Goal: Answer question/provide support: Share knowledge or assist other users

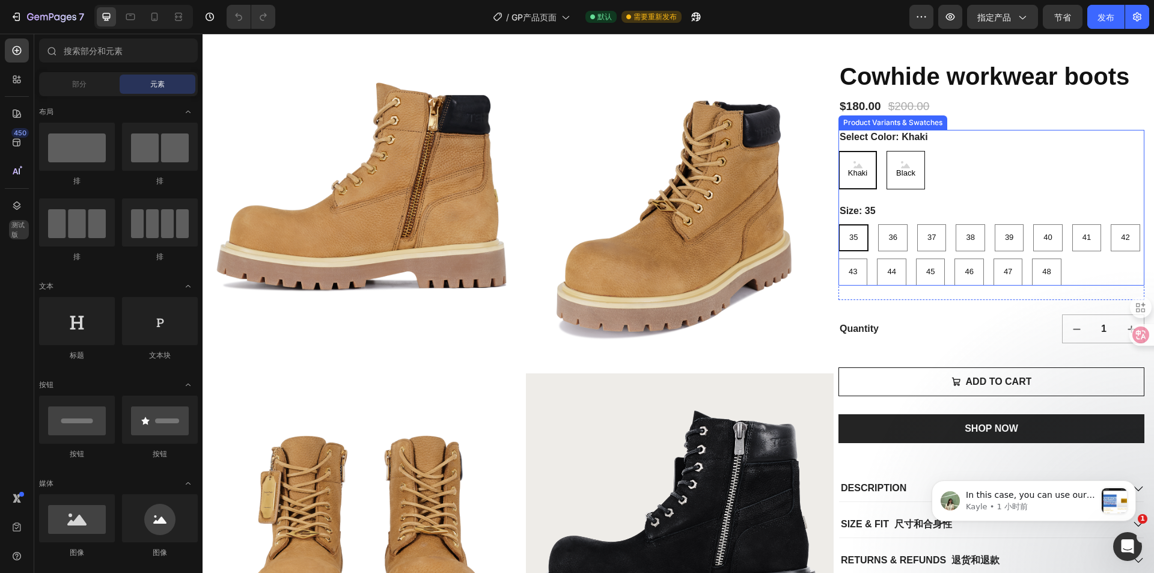
click at [887, 189] on Color-Black "Black" at bounding box center [906, 170] width 38 height 38
click at [886, 151] on input "Black Black Black" at bounding box center [886, 150] width 1 height 1
radio input "true"
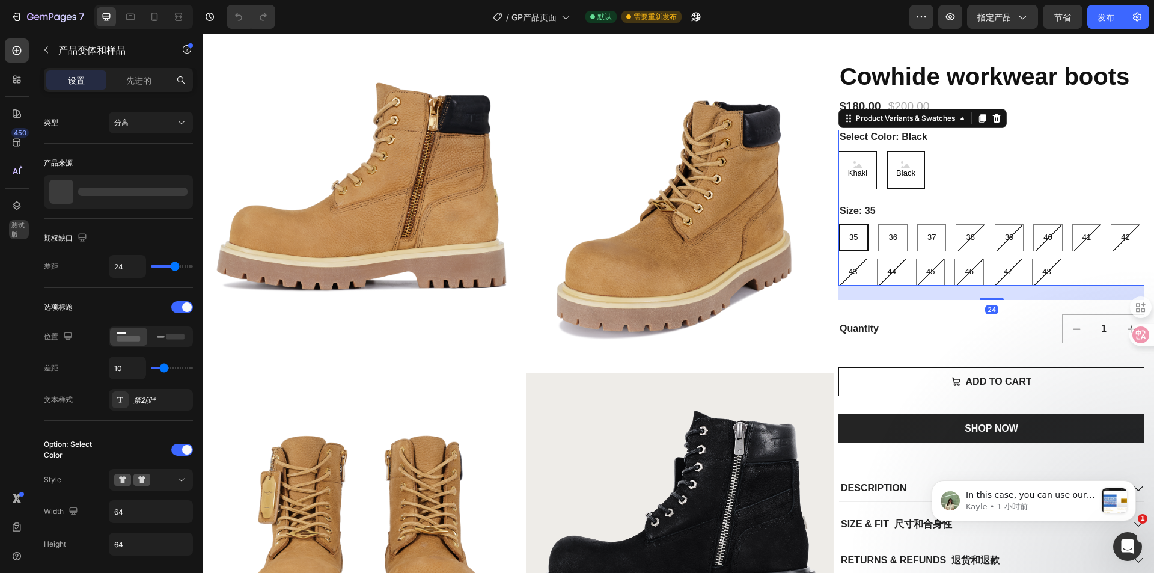
click at [863, 179] on span "Khaki" at bounding box center [858, 173] width 25 height 10
click at [839, 151] on input "[PERSON_NAME]" at bounding box center [838, 150] width 1 height 1
radio input "true"
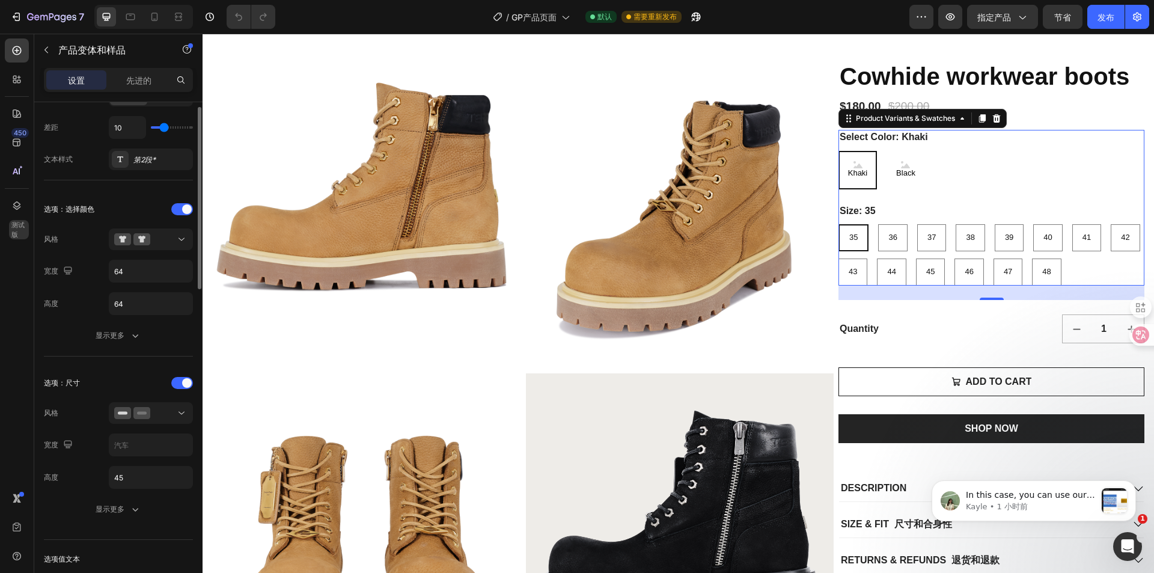
scroll to position [180, 0]
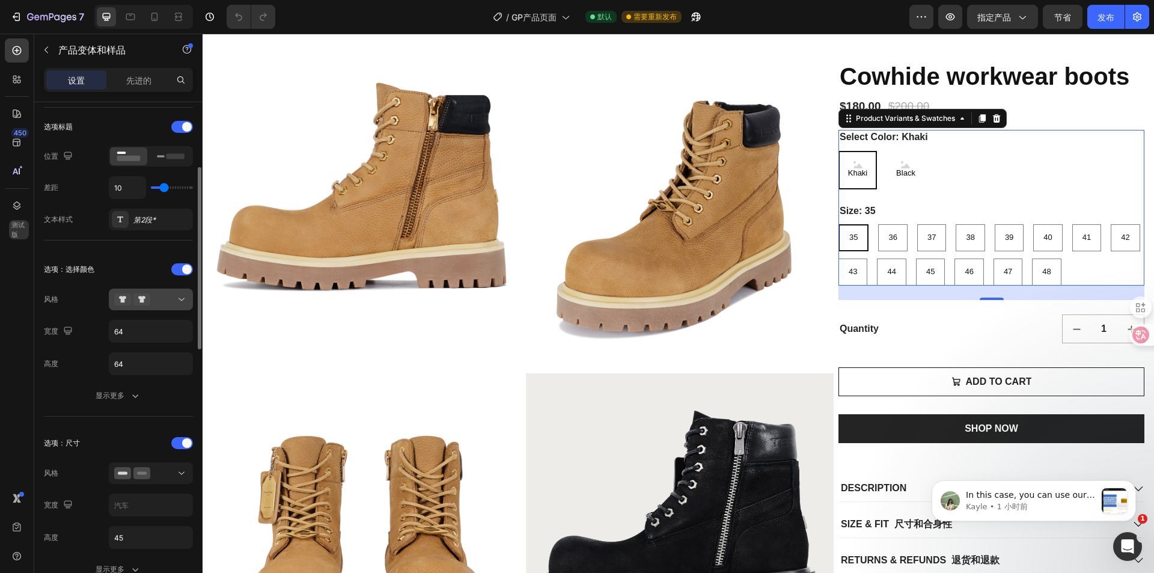
click at [167, 299] on div at bounding box center [150, 299] width 73 height 12
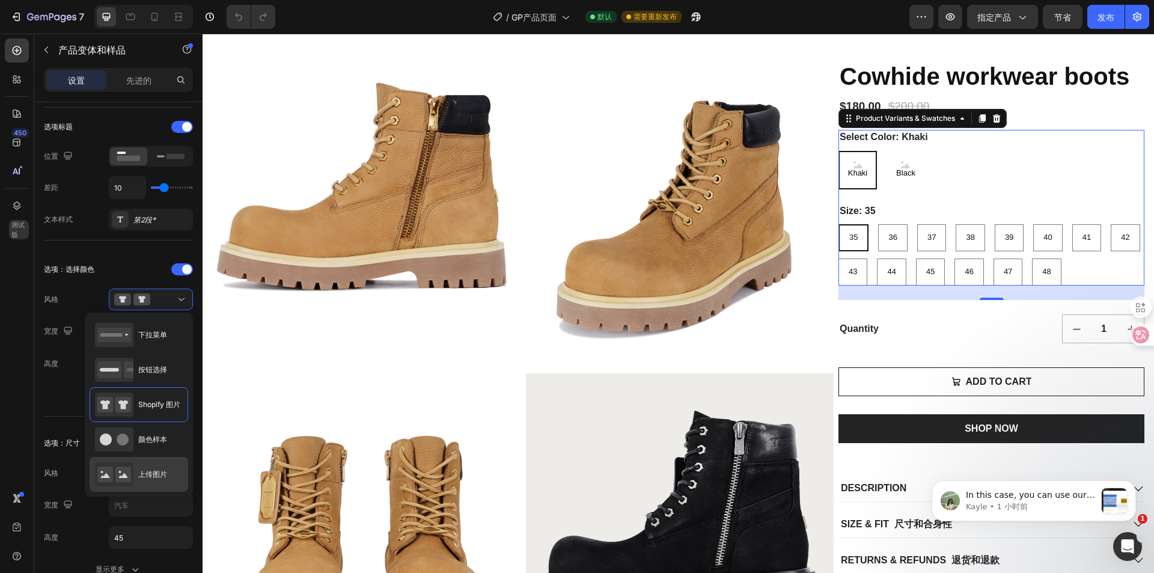
click at [153, 467] on div "上传图片" at bounding box center [131, 474] width 72 height 24
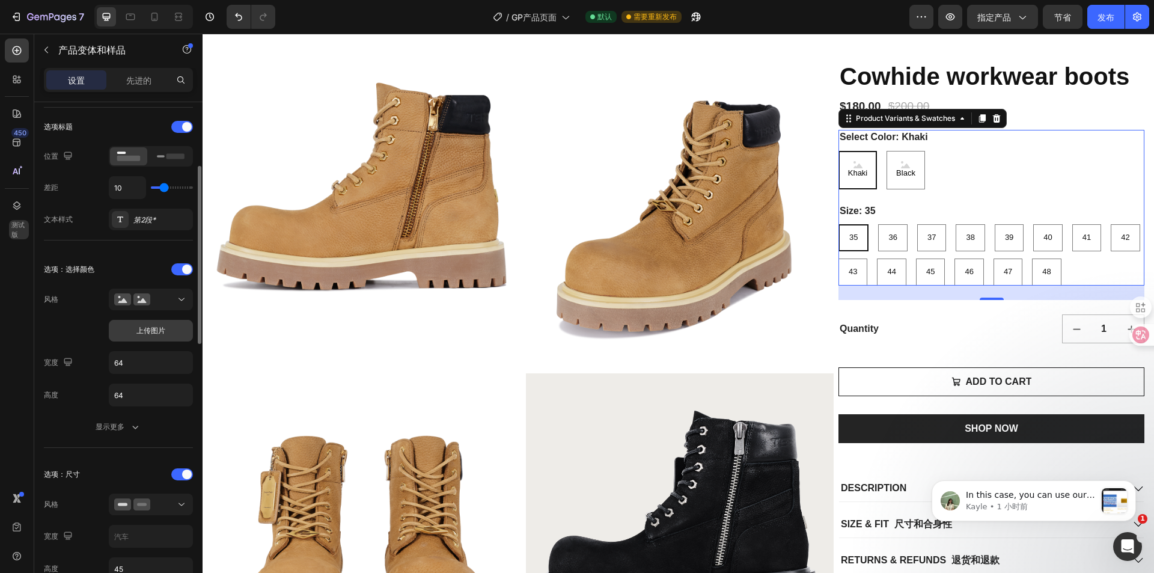
click at [147, 335] on font "上传图片" at bounding box center [150, 330] width 29 height 9
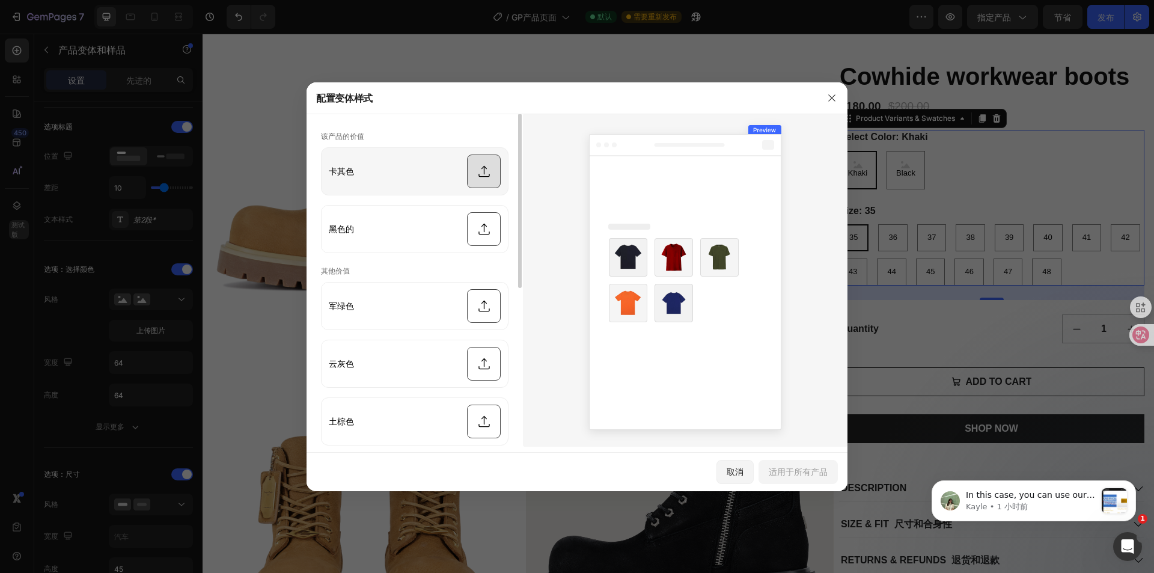
click at [480, 167] on input "file" at bounding box center [415, 171] width 186 height 47
type input "C:\fakepath\TCGA鞋3871.jpg"
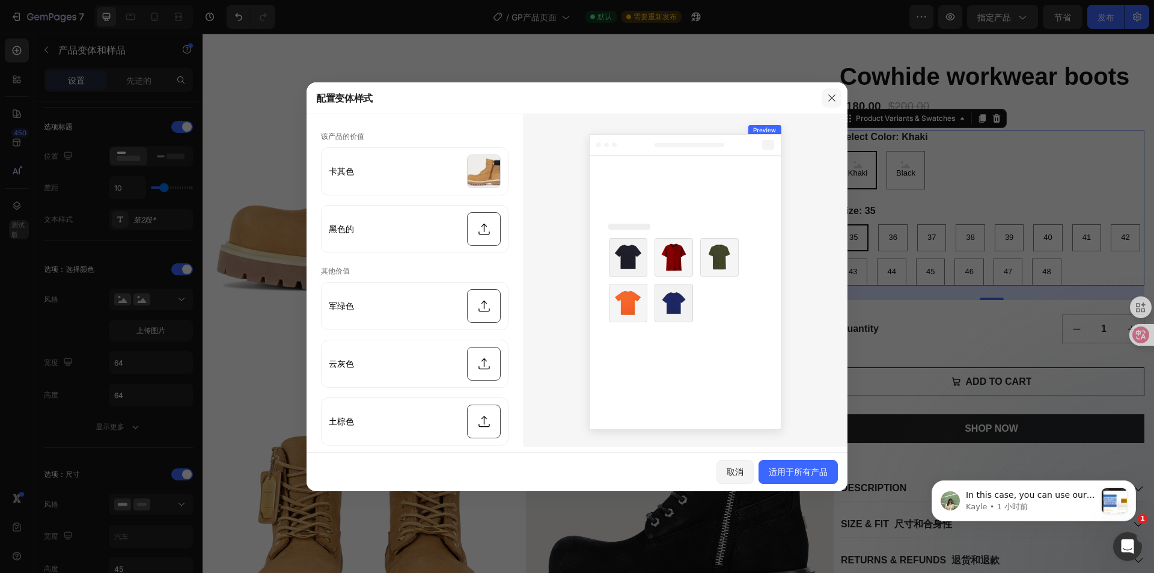
drag, startPoint x: 825, startPoint y: 100, endPoint x: 108, endPoint y: 233, distance: 729.5
click at [825, 100] on button "button" at bounding box center [832, 97] width 19 height 19
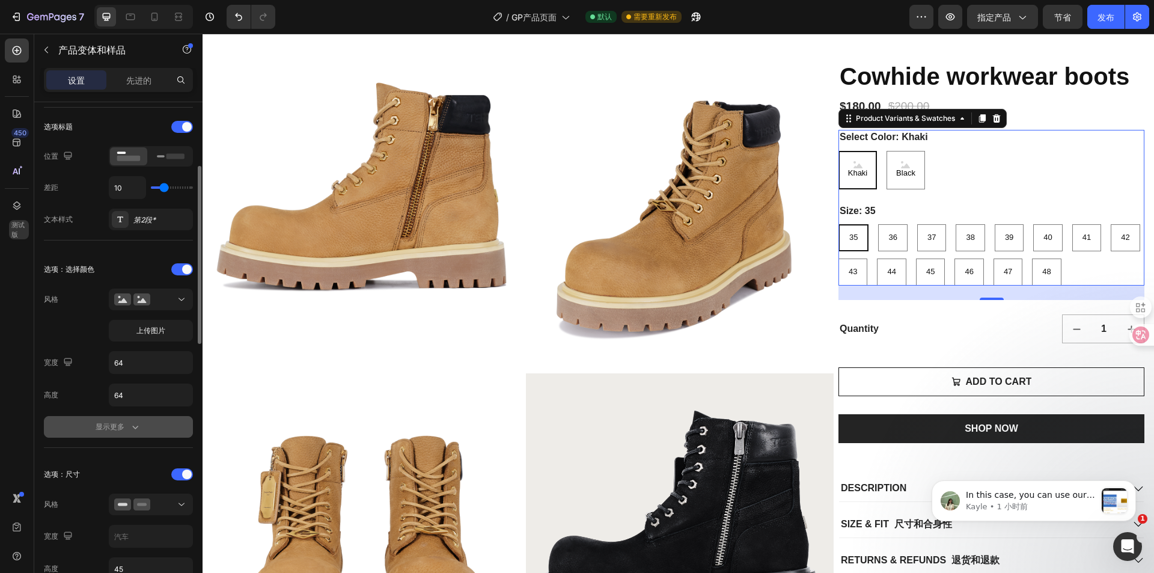
click at [120, 427] on font "显示更多" at bounding box center [110, 426] width 29 height 9
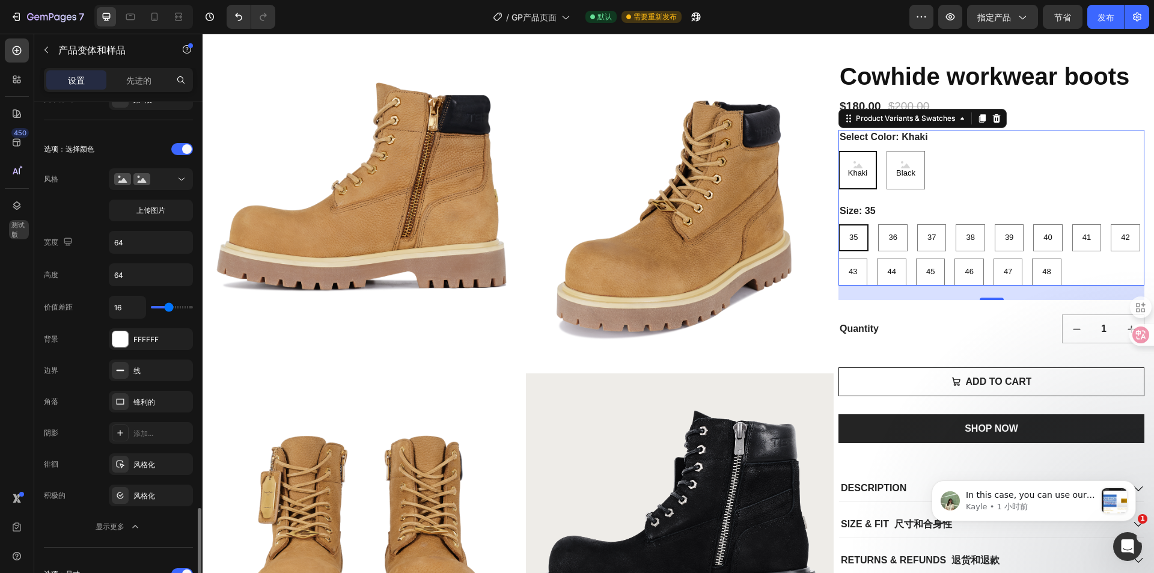
scroll to position [241, 0]
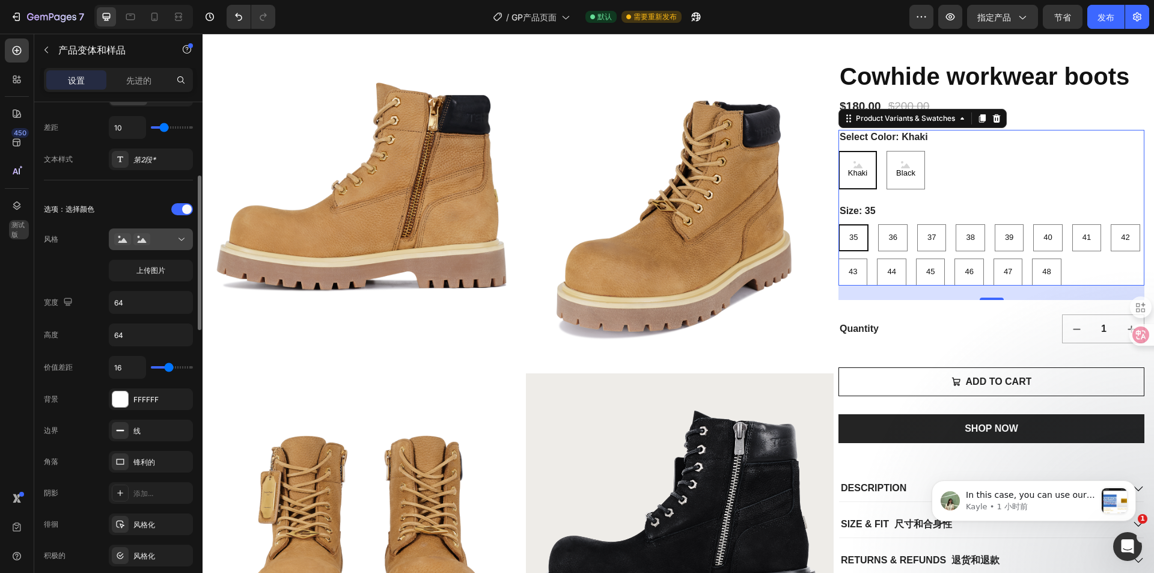
click at [155, 246] on button at bounding box center [151, 239] width 84 height 22
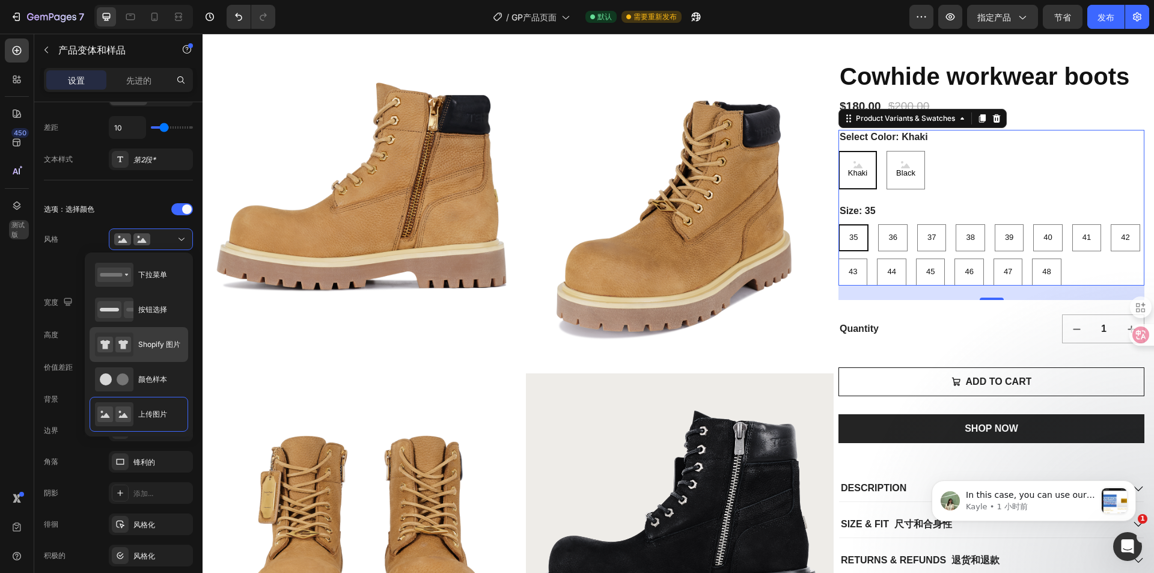
click at [155, 341] on font "Shopify 图片" at bounding box center [159, 344] width 42 height 9
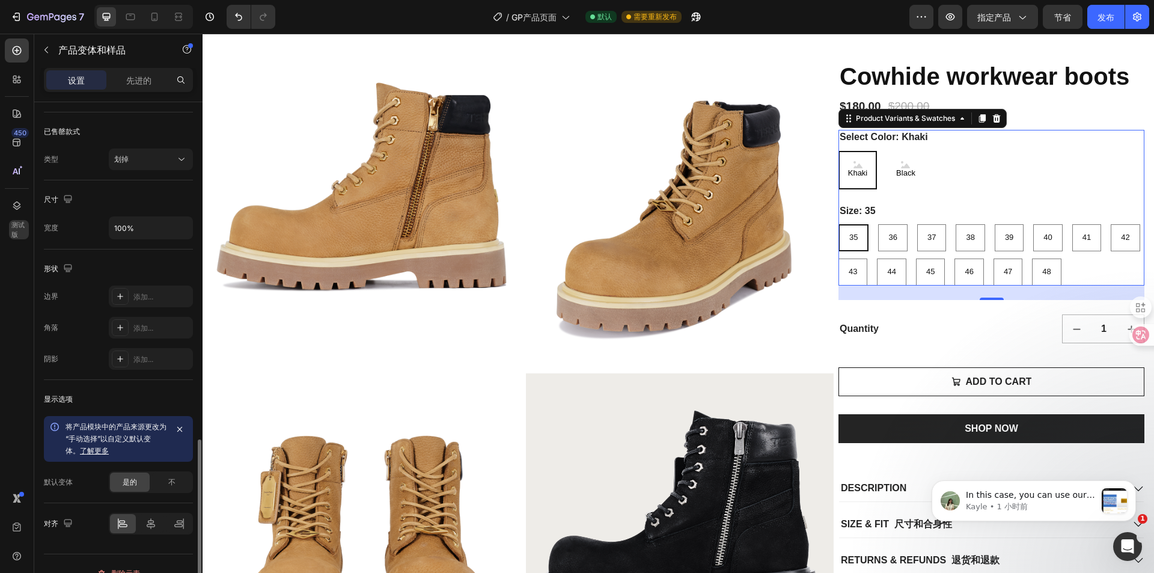
scroll to position [1102, 0]
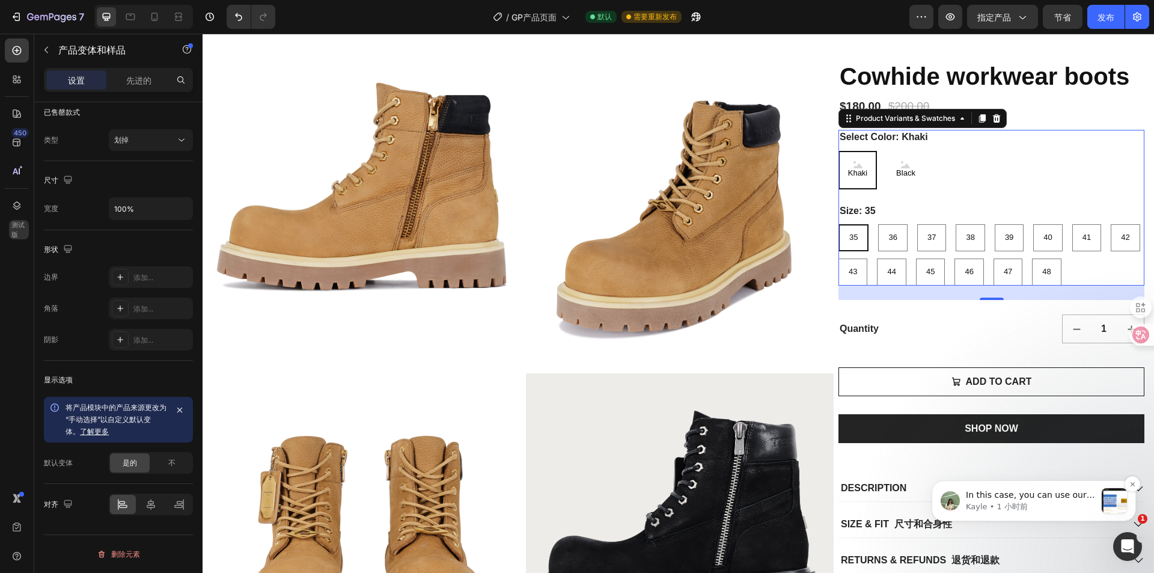
click at [1031, 510] on p "Kayle • 1 小时前" at bounding box center [1031, 506] width 130 height 11
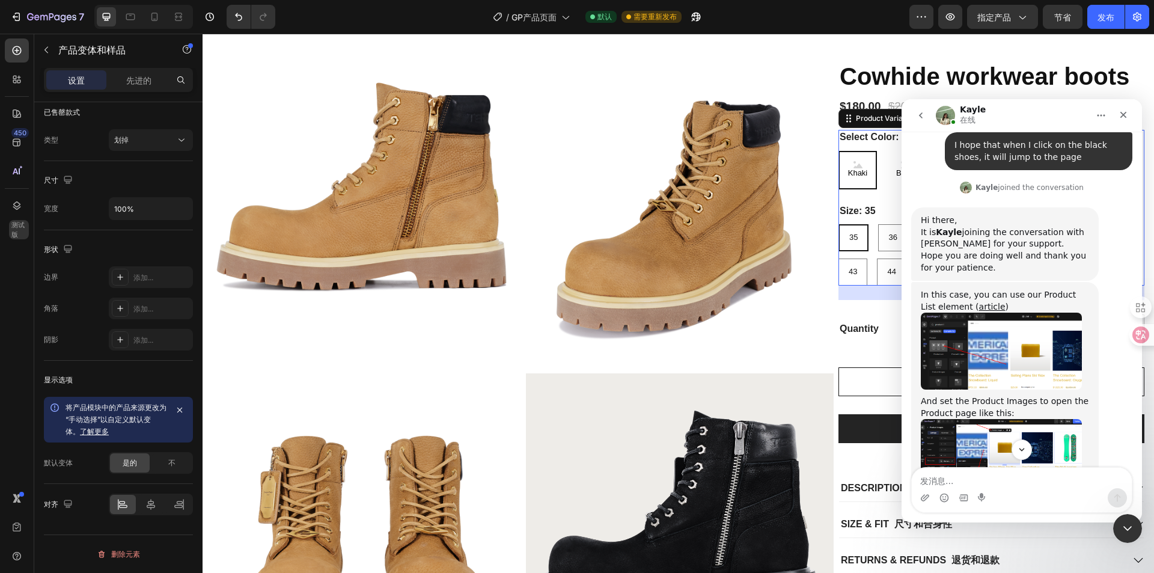
scroll to position [355, 0]
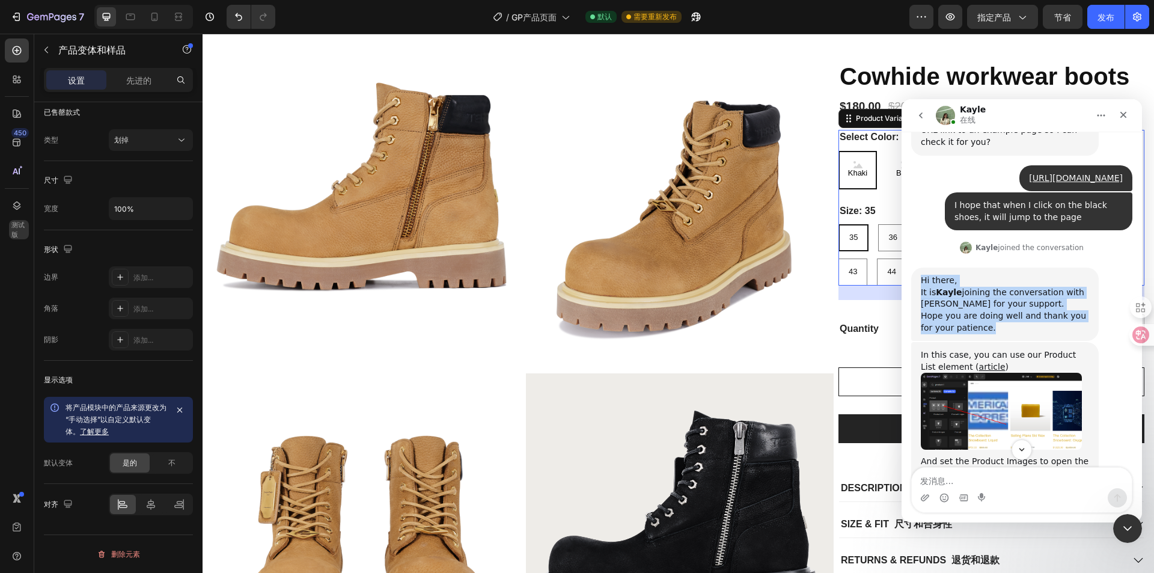
drag, startPoint x: 919, startPoint y: 293, endPoint x: 1049, endPoint y: 353, distance: 143.1
click at [1049, 341] on div "Hi there, It is [PERSON_NAME] joining the conversation with [PERSON_NAME] for y…" at bounding box center [1006, 304] width 188 height 73
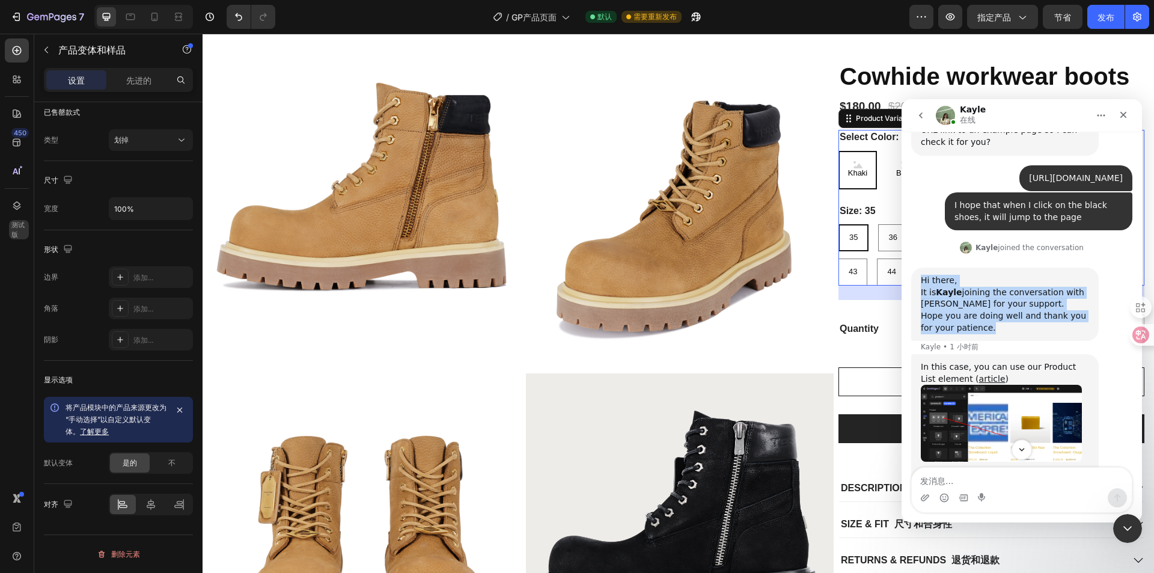
copy div "Hi there, It is [PERSON_NAME] joining the conversation with [PERSON_NAME] for y…"
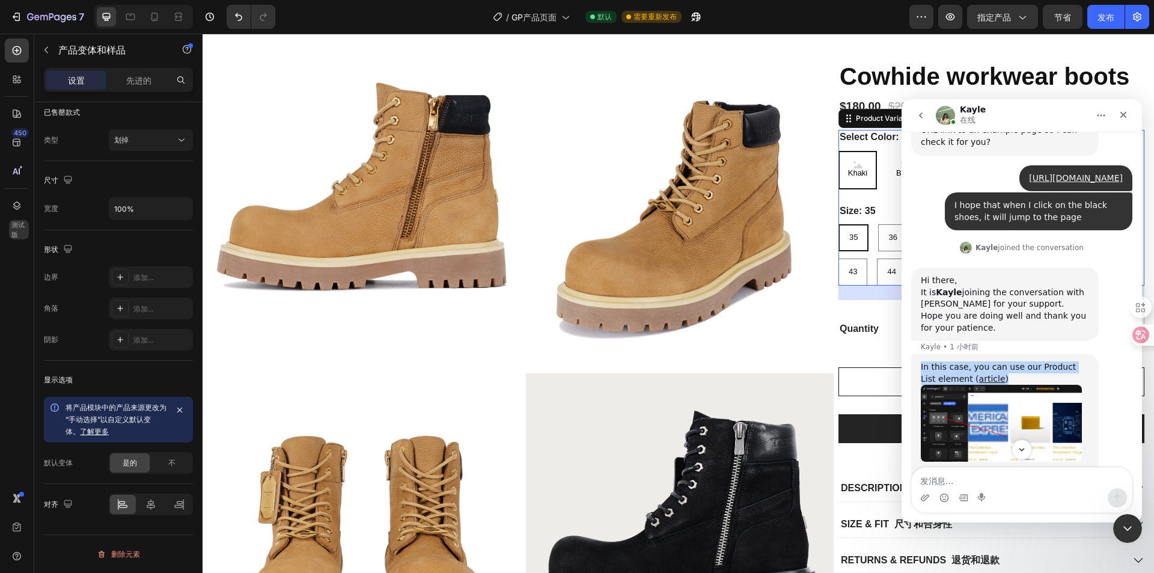
drag, startPoint x: 922, startPoint y: 387, endPoint x: 1002, endPoint y: 402, distance: 81.3
click at [1002, 385] on div "In this case, you can use our Product List element ( article )" at bounding box center [1005, 372] width 168 height 23
copy div "In this case, you can use our Product List element ( article )"
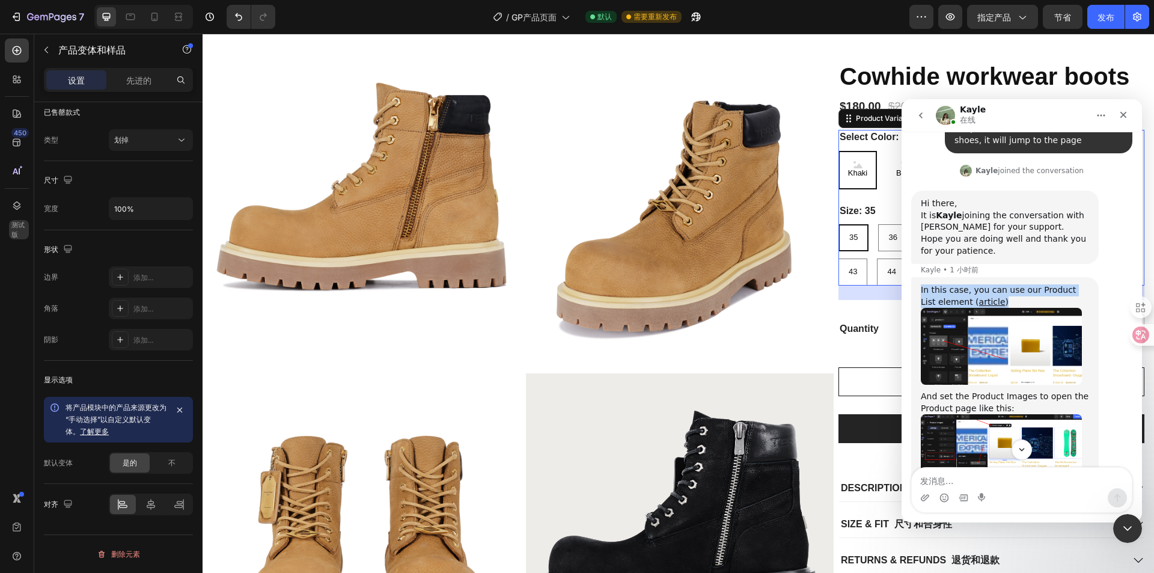
scroll to position [535, 0]
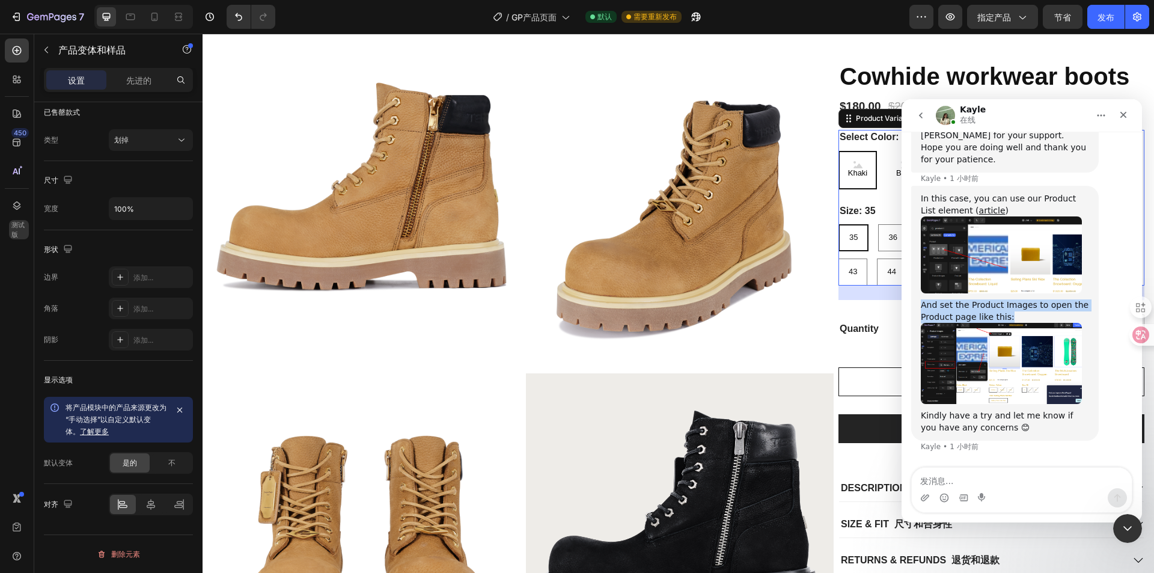
drag, startPoint x: 921, startPoint y: 314, endPoint x: 1020, endPoint y: 329, distance: 100.3
click at [1020, 329] on div "In this case, you can use our Product List element ( article ) And set the Prod…" at bounding box center [1006, 313] width 188 height 255
copy div "And set the Product Images to open the Product page like this:"
drag, startPoint x: 919, startPoint y: 409, endPoint x: 1011, endPoint y: 425, distance: 93.9
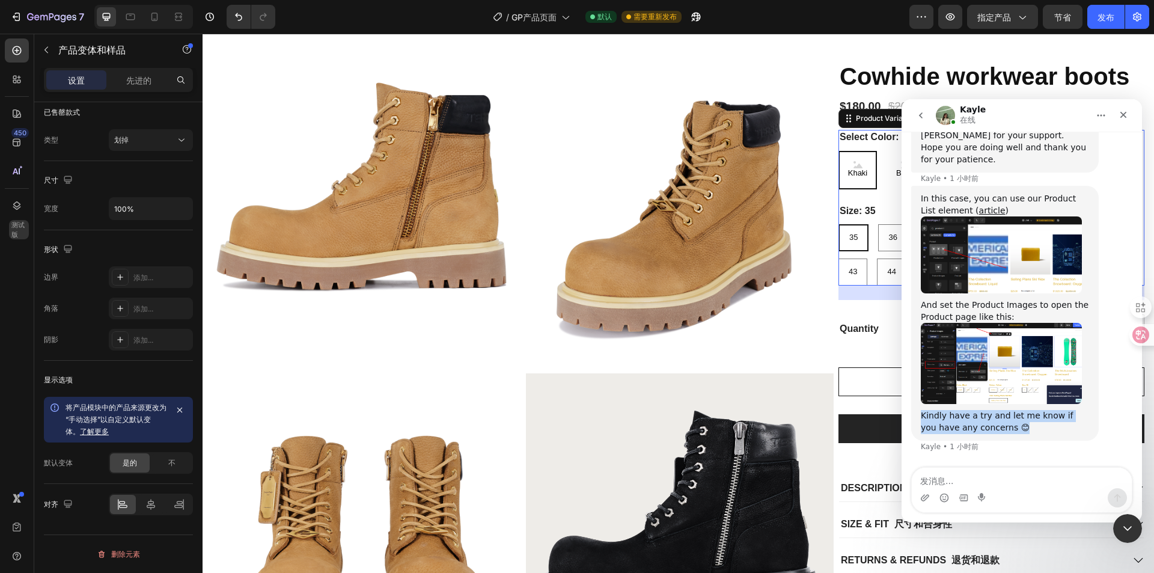
click at [1011, 425] on div "In this case, you can use our Product List element ( article ) And set the Prod…" at bounding box center [1006, 313] width 188 height 255
copy div "Kindly have a try and let me know if you have any concerns 😊"
click at [1123, 111] on icon "关闭" at bounding box center [1124, 115] width 10 height 10
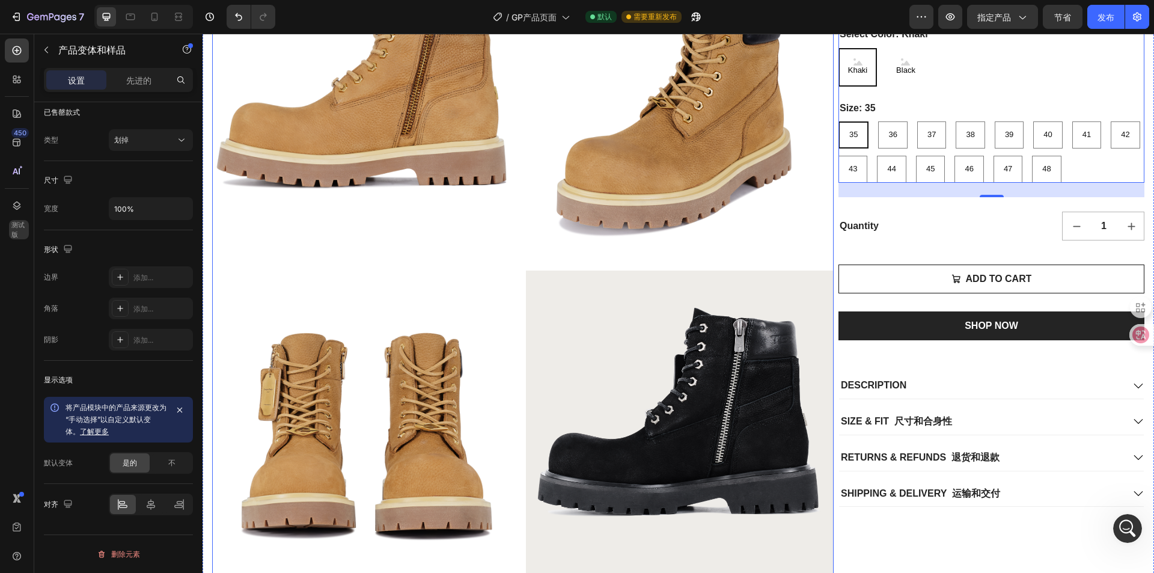
scroll to position [120, 0]
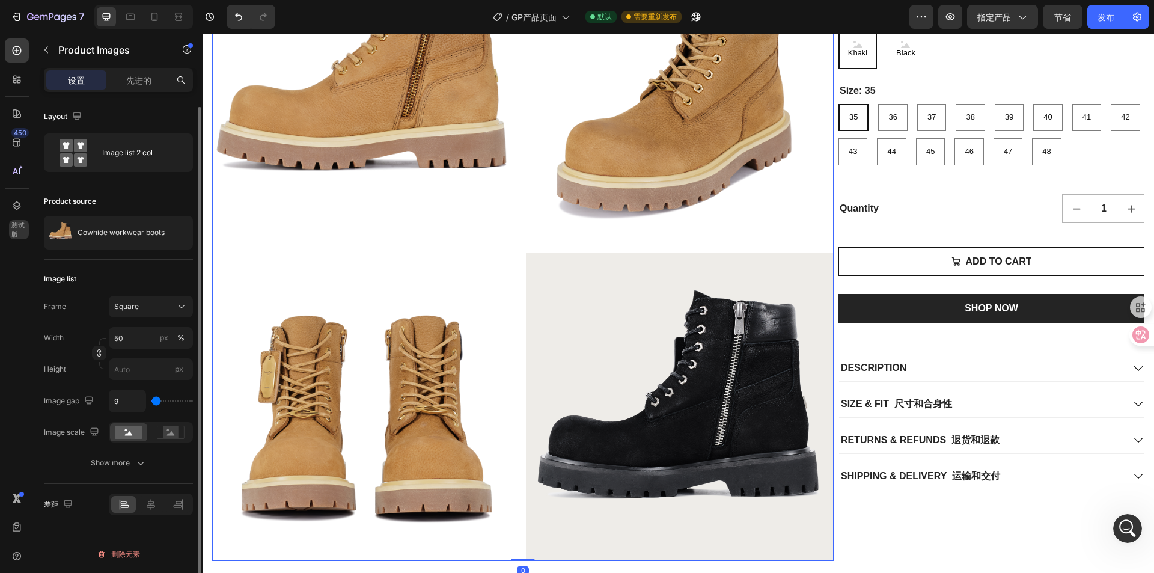
click at [500, 238] on img at bounding box center [366, 93] width 308 height 308
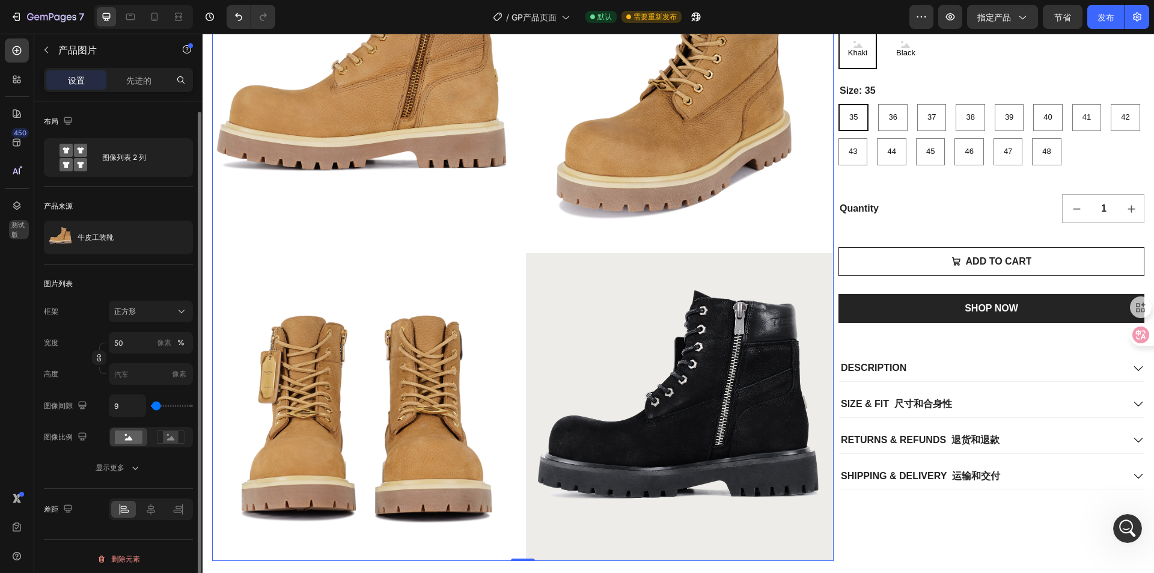
scroll to position [5, 0]
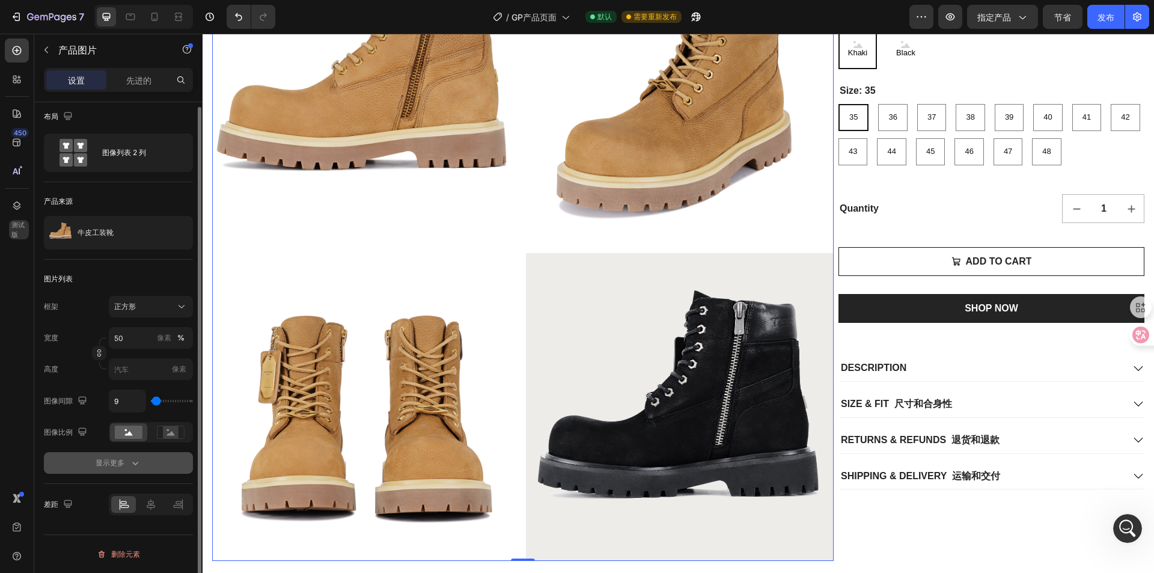
click at [112, 456] on button "显示更多" at bounding box center [118, 463] width 149 height 22
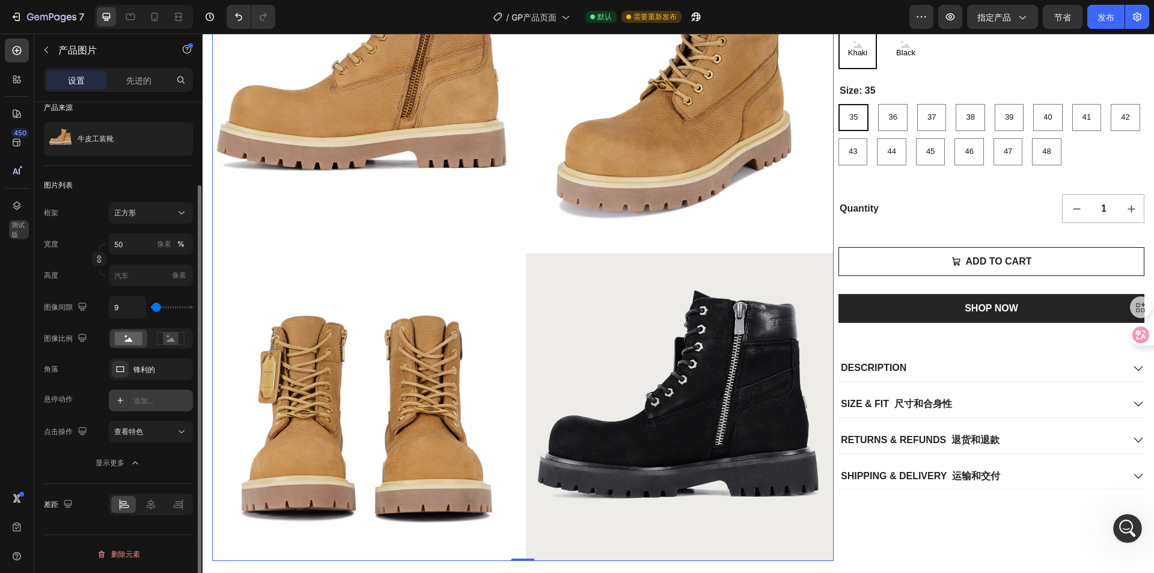
click at [132, 397] on div "添加..." at bounding box center [151, 401] width 84 height 22
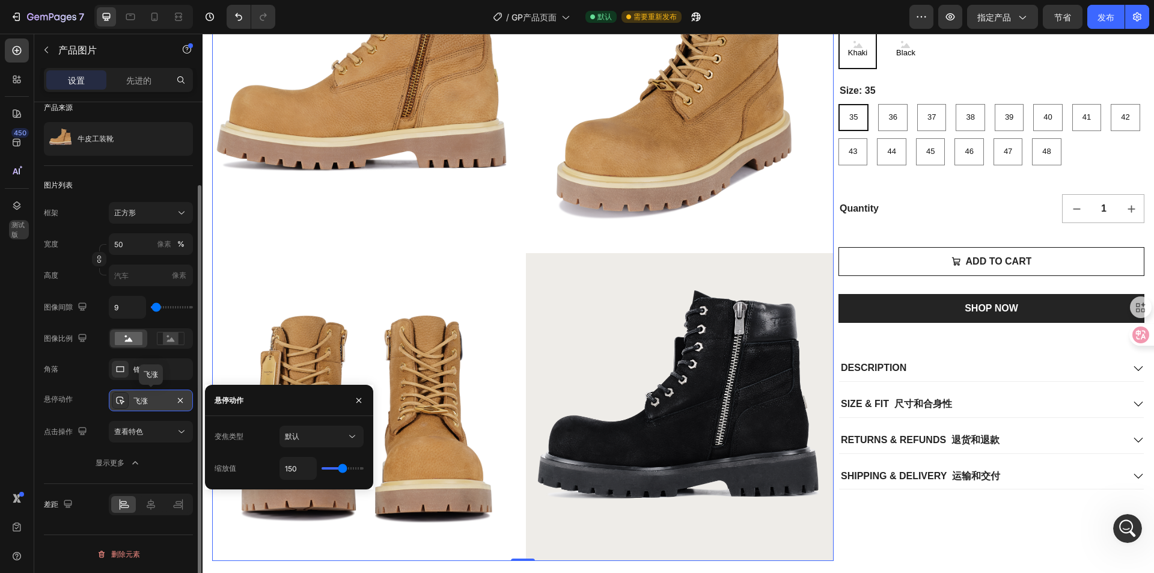
click at [132, 397] on div "飞涨" at bounding box center [151, 401] width 84 height 22
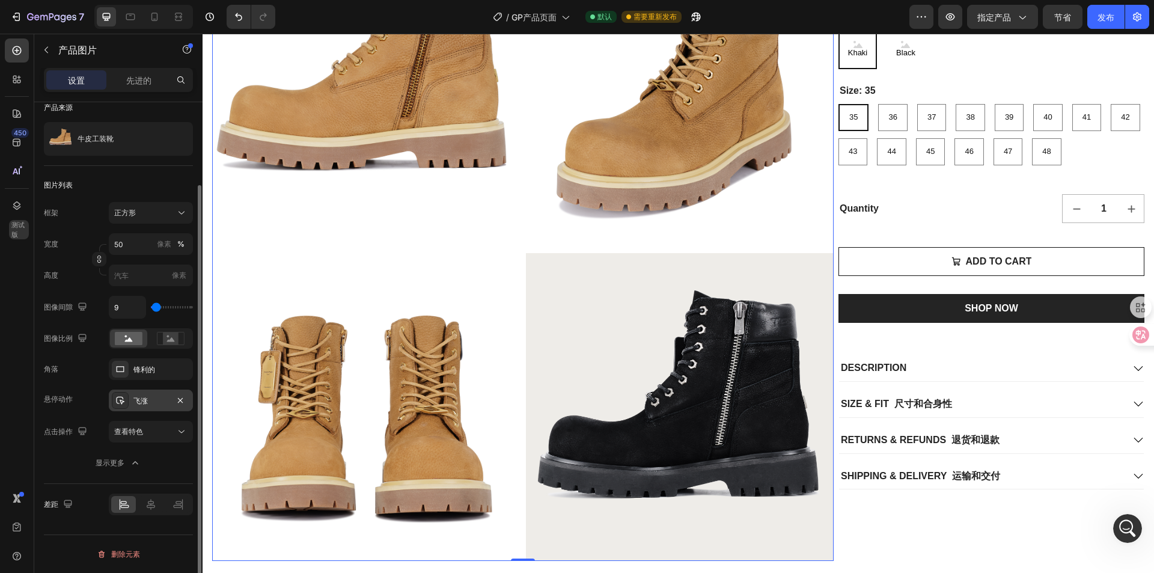
click at [138, 402] on font "飞涨" at bounding box center [140, 400] width 14 height 9
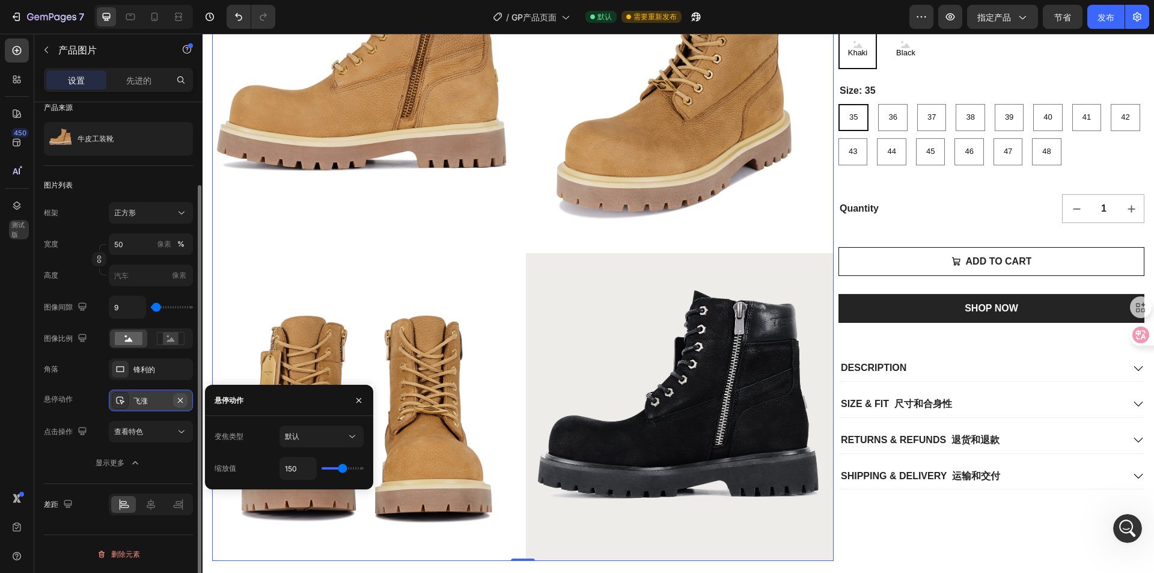
click at [179, 405] on button "button" at bounding box center [180, 400] width 14 height 14
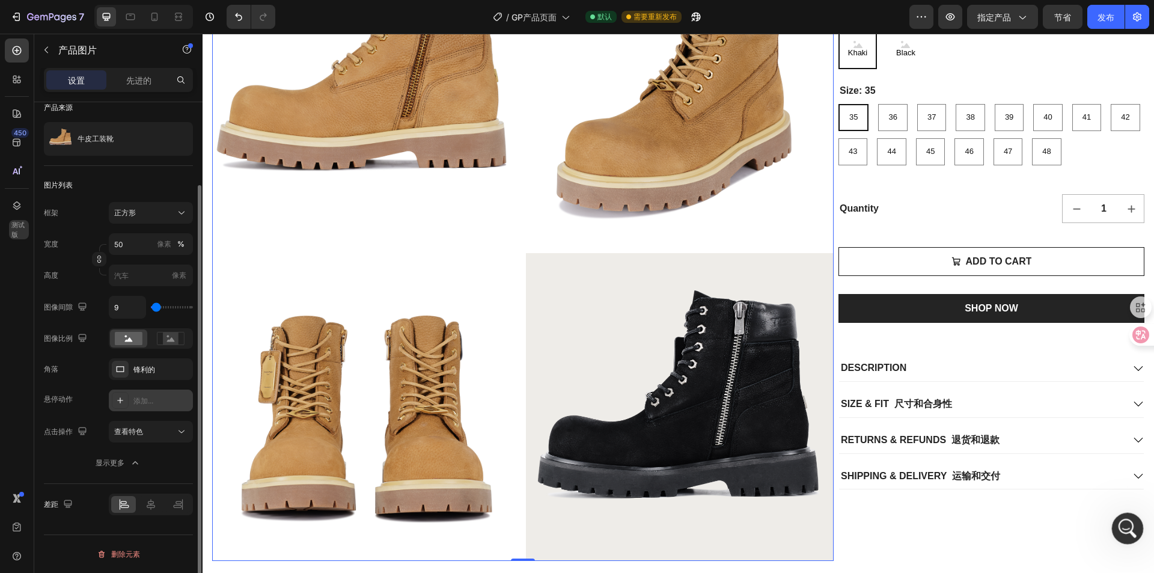
click at [1132, 518] on div "打开 Intercom Messenger" at bounding box center [1126, 527] width 40 height 40
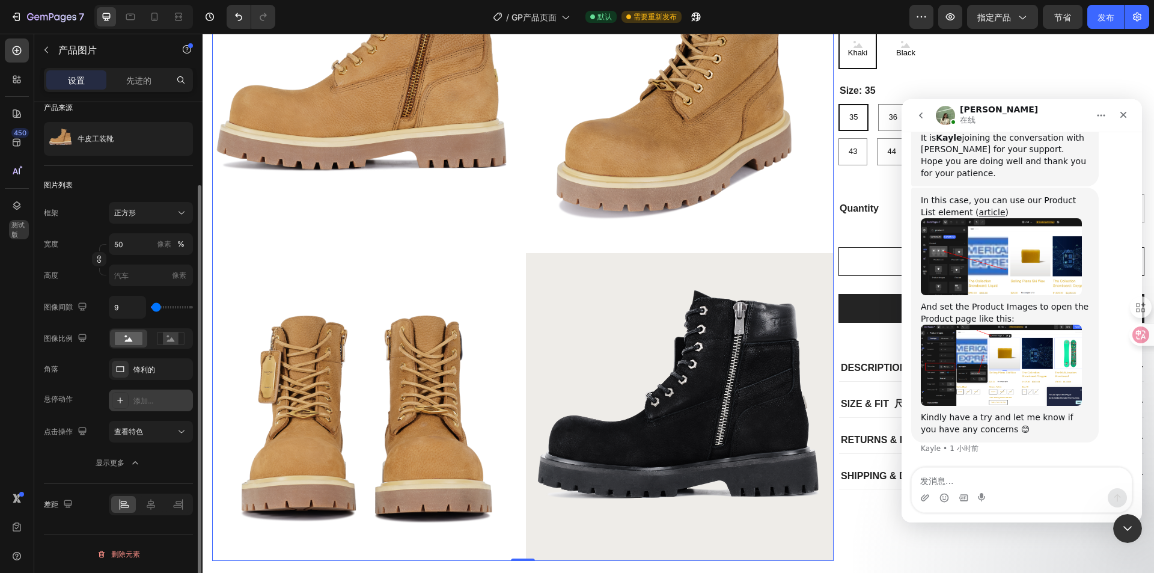
scroll to position [535, 0]
click at [1004, 366] on img "Kayle说…" at bounding box center [1001, 365] width 161 height 81
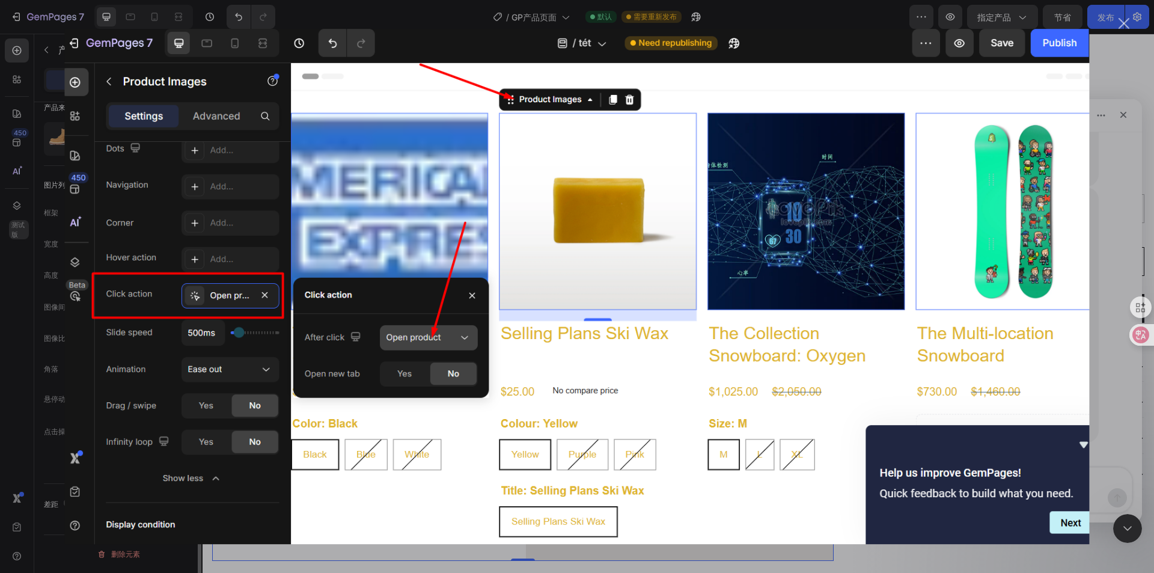
click at [1120, 25] on div "关闭" at bounding box center [1124, 23] width 11 height 11
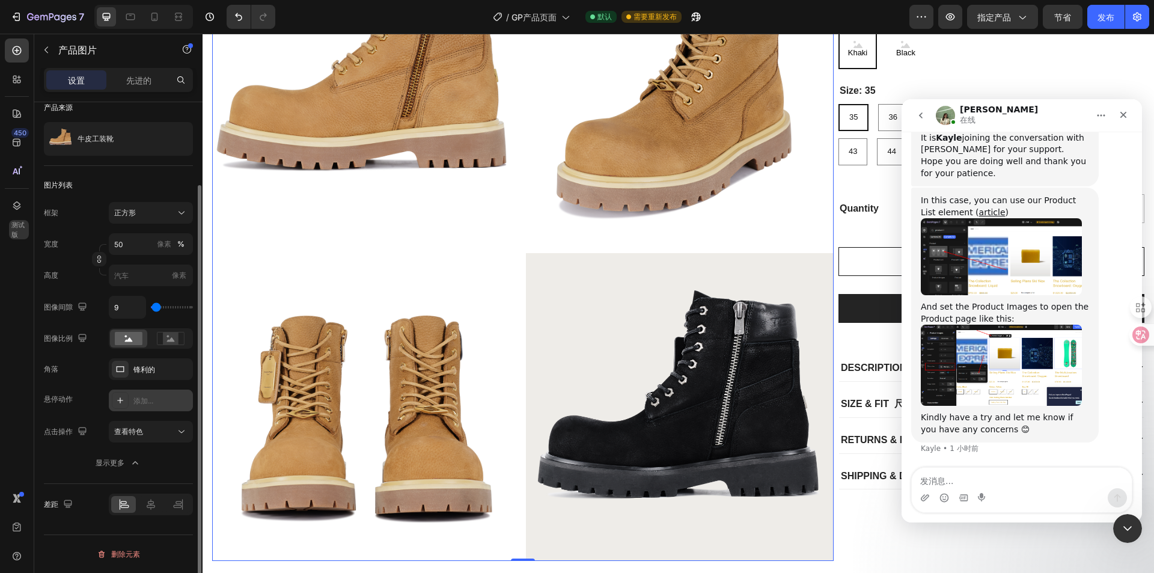
click at [978, 256] on img "Kayle说…" at bounding box center [1001, 256] width 161 height 77
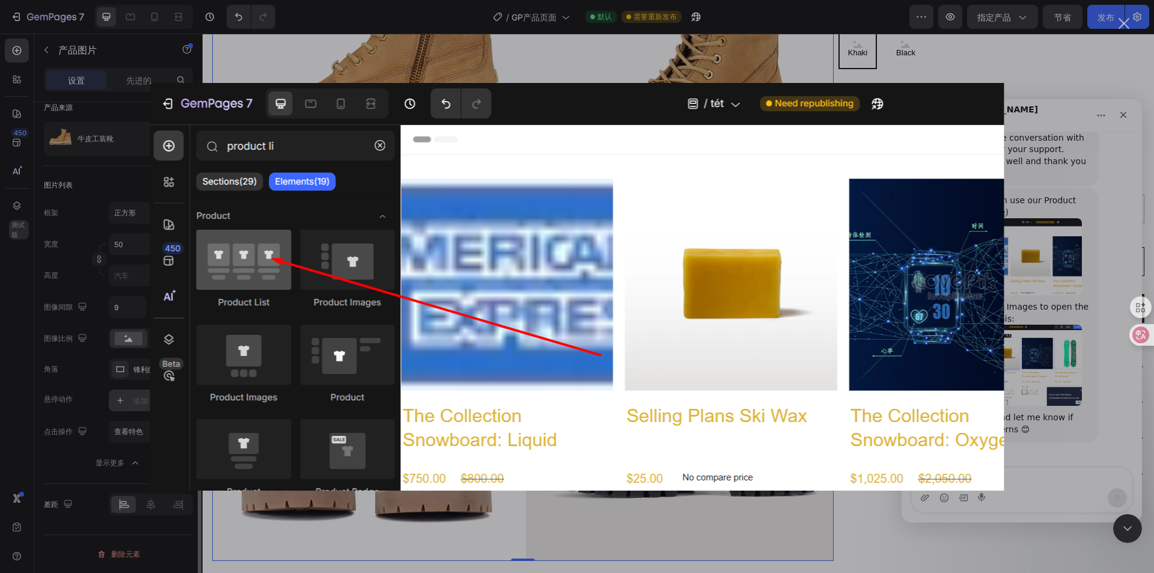
click at [1042, 116] on div "Intercom Messenger" at bounding box center [577, 286] width 1154 height 573
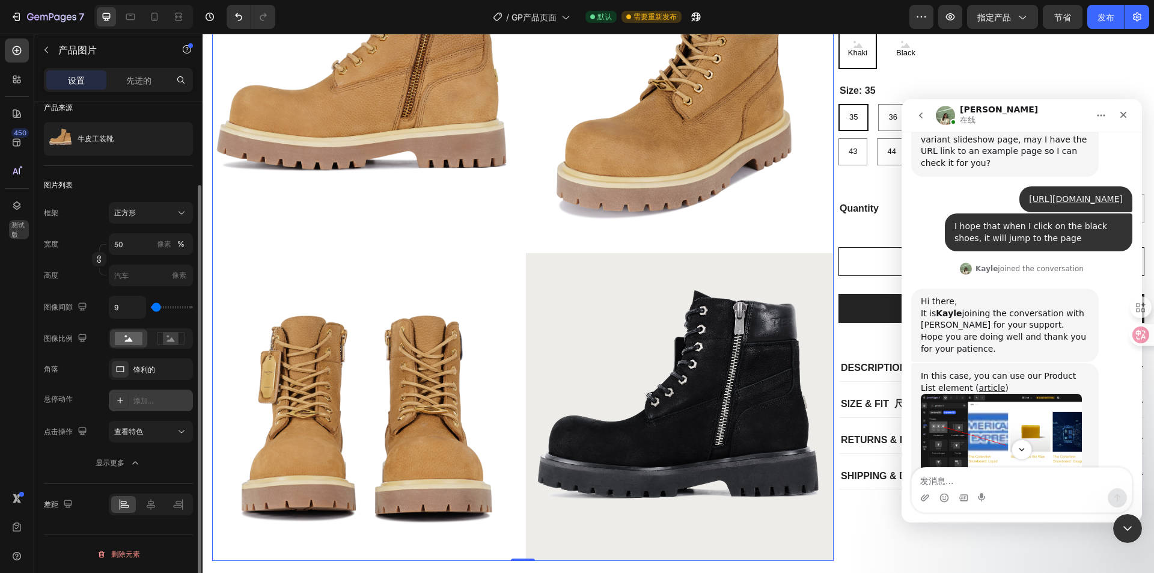
scroll to position [535, 0]
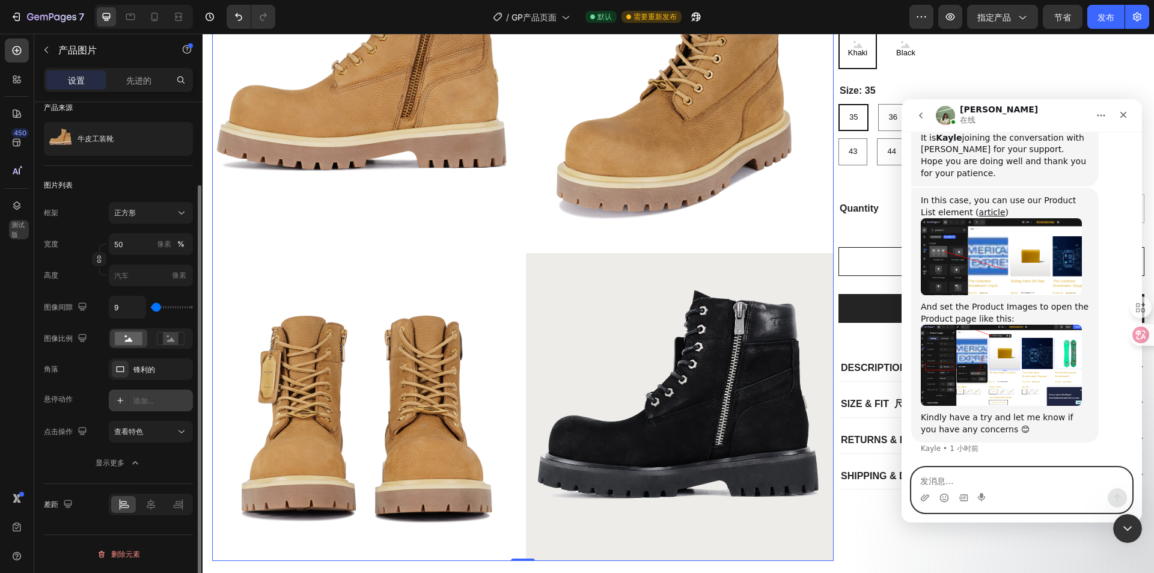
click at [982, 480] on textarea "发消息..." at bounding box center [1022, 478] width 220 height 20
paste textarea "I hope that clicking on a color variant will redirect to the product page of th…"
type textarea "I hope that clicking on a color variant will redirect to the product page of th…"
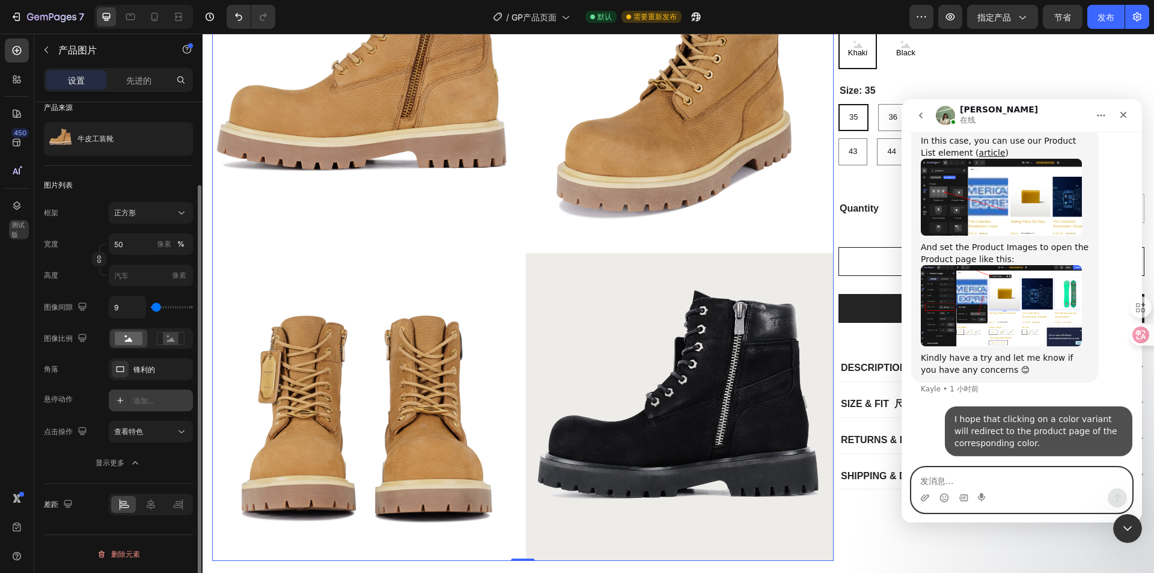
scroll to position [594, 0]
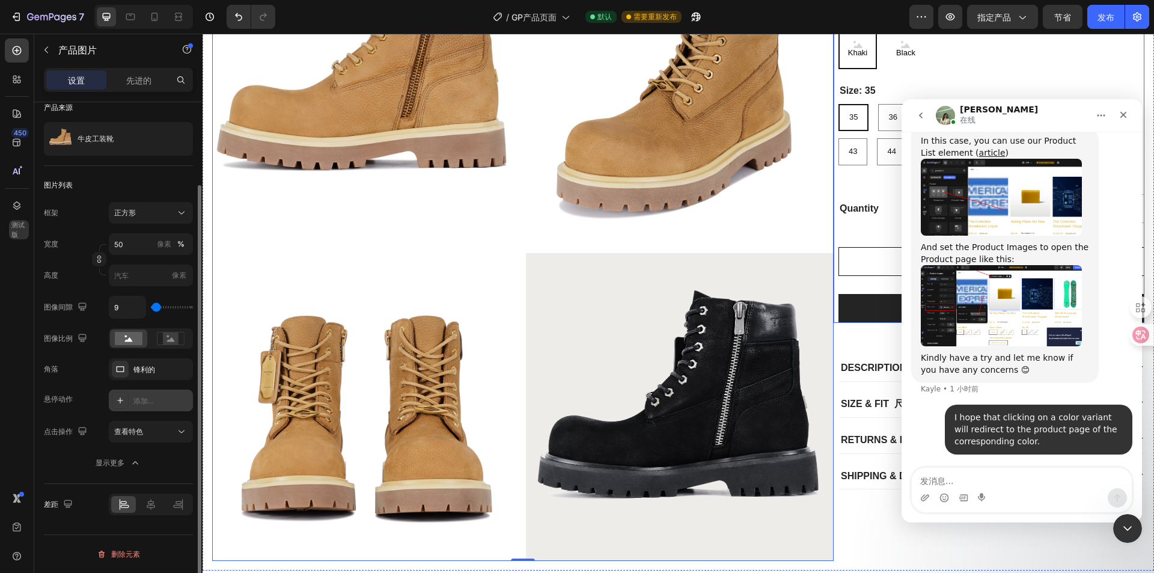
click at [851, 218] on div "Cowhide workwear boots Product Title $180.00 Product Price Product Price $200.0…" at bounding box center [992, 131] width 306 height 384
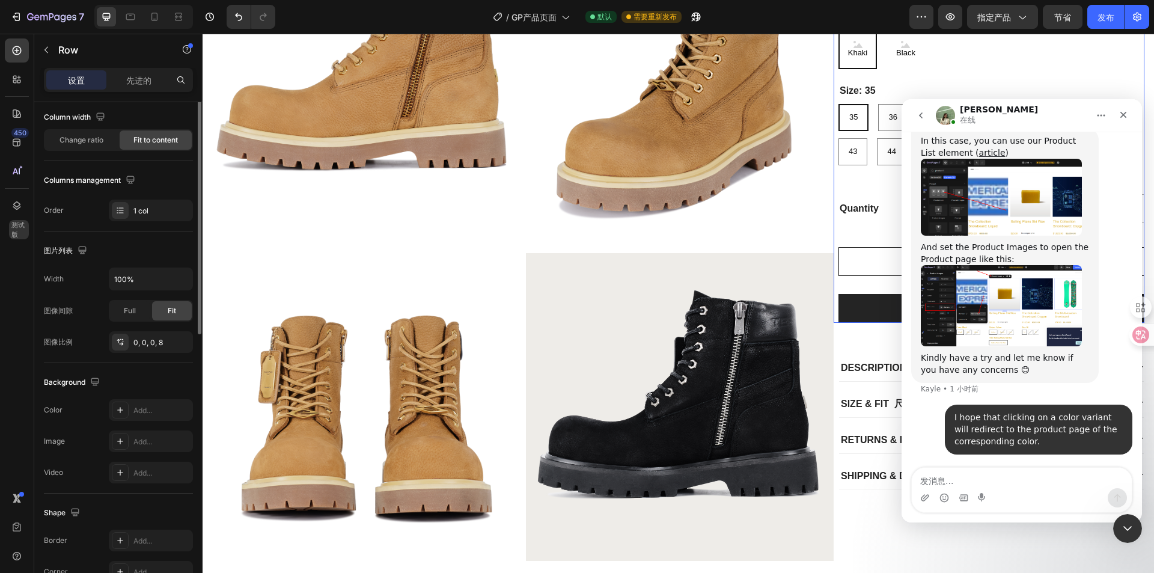
scroll to position [0, 0]
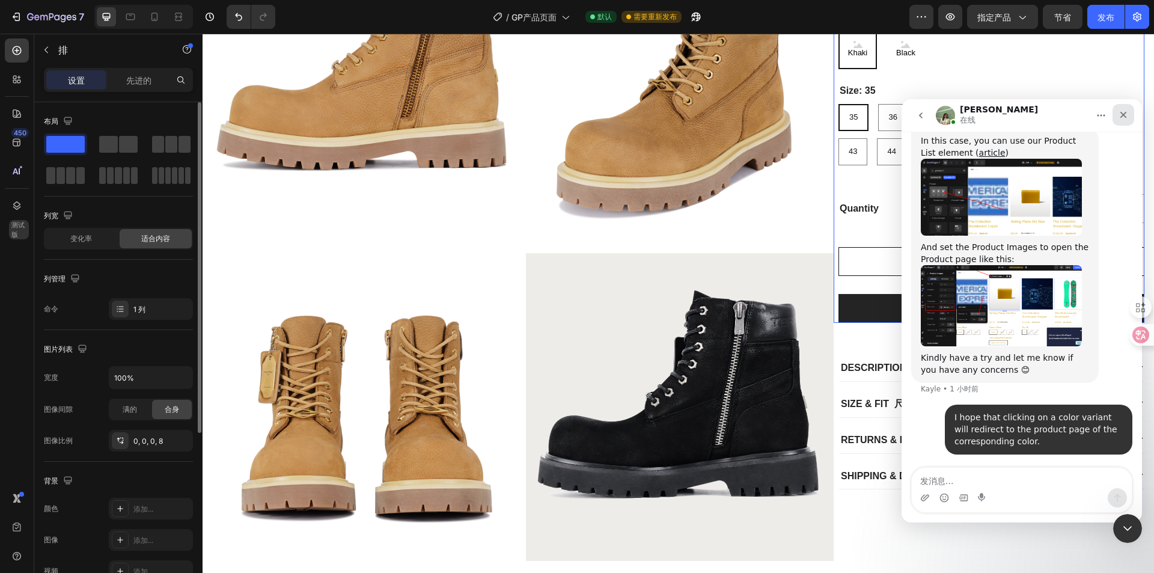
click at [1121, 115] on icon "关闭" at bounding box center [1124, 115] width 10 height 10
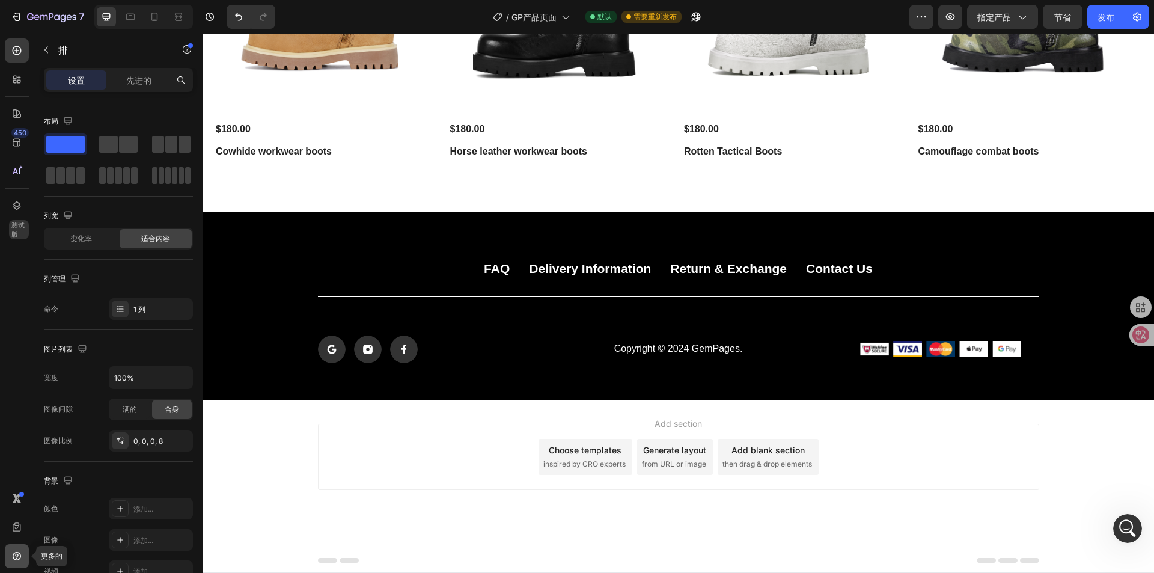
click at [19, 545] on div at bounding box center [17, 556] width 24 height 24
click at [66, 559] on link "请求功能" at bounding box center [84, 553] width 97 height 22
click at [1119, 524] on icon "打开 Intercom Messenger" at bounding box center [1127, 527] width 20 height 20
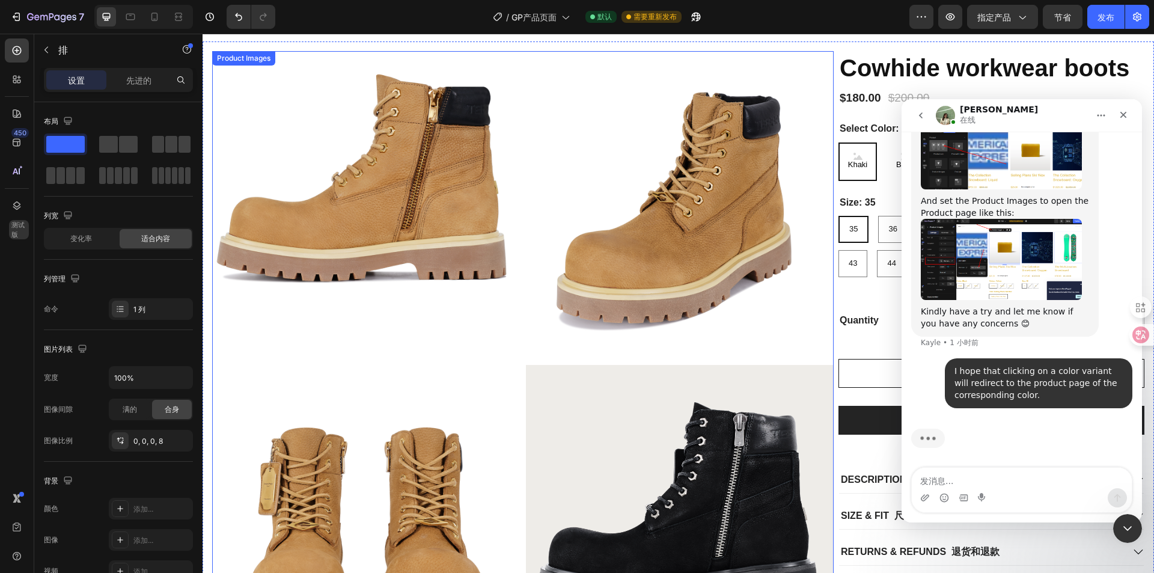
scroll to position [0, 0]
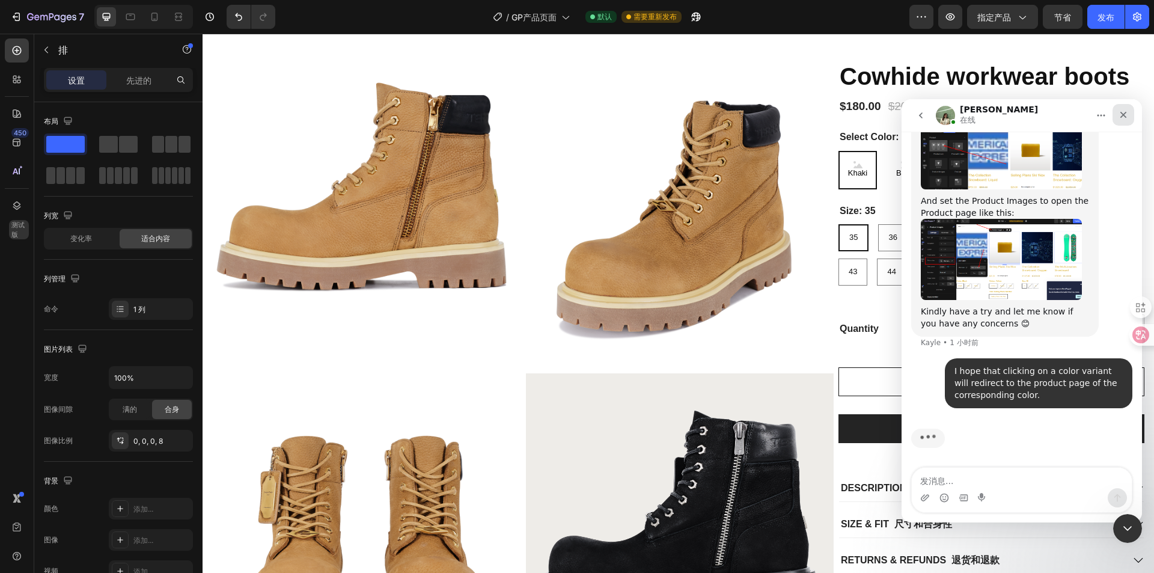
drag, startPoint x: 1120, startPoint y: 114, endPoint x: 1761, endPoint y: 277, distance: 660.9
click at [1120, 114] on icon "关闭" at bounding box center [1124, 115] width 10 height 10
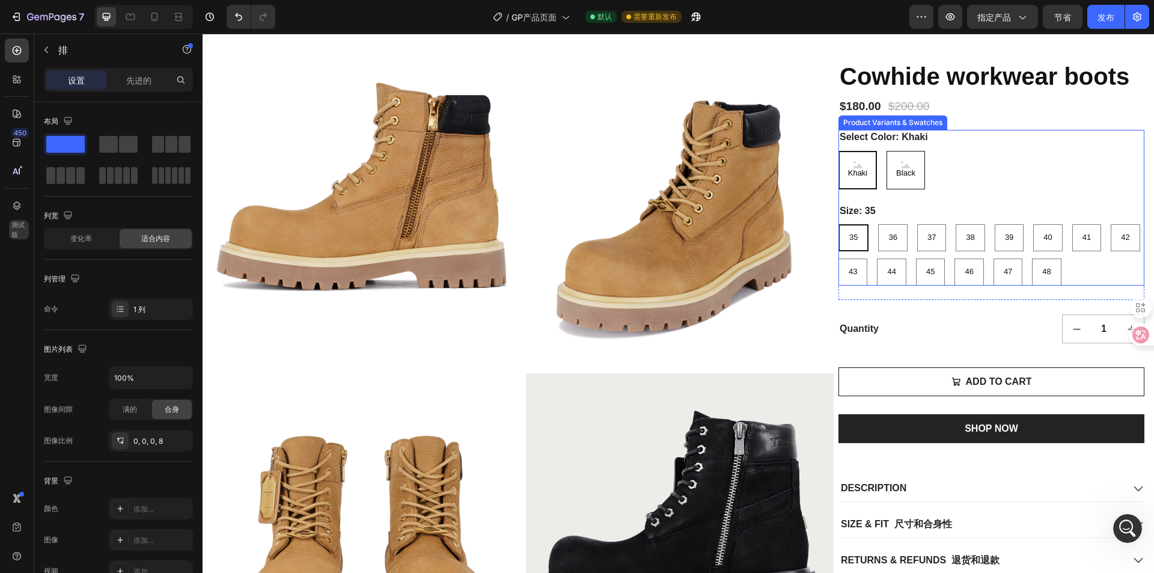
click at [909, 183] on div "Black" at bounding box center [906, 169] width 24 height 27
click at [887, 151] on input "Black Black Black" at bounding box center [886, 150] width 1 height 1
radio input "true"
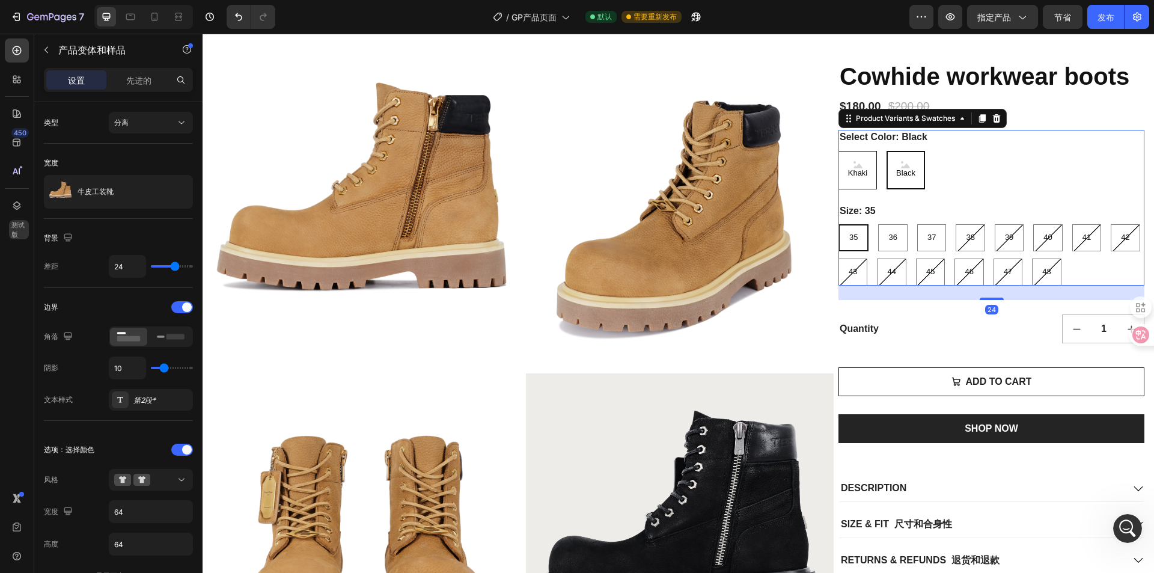
click at [865, 189] on Color-Khaki "Khaki" at bounding box center [858, 170] width 38 height 38
click at [839, 151] on input "[PERSON_NAME]" at bounding box center [838, 150] width 1 height 1
radio input "true"
click at [1127, 515] on div "打开 Intercom Messenger" at bounding box center [1126, 527] width 40 height 40
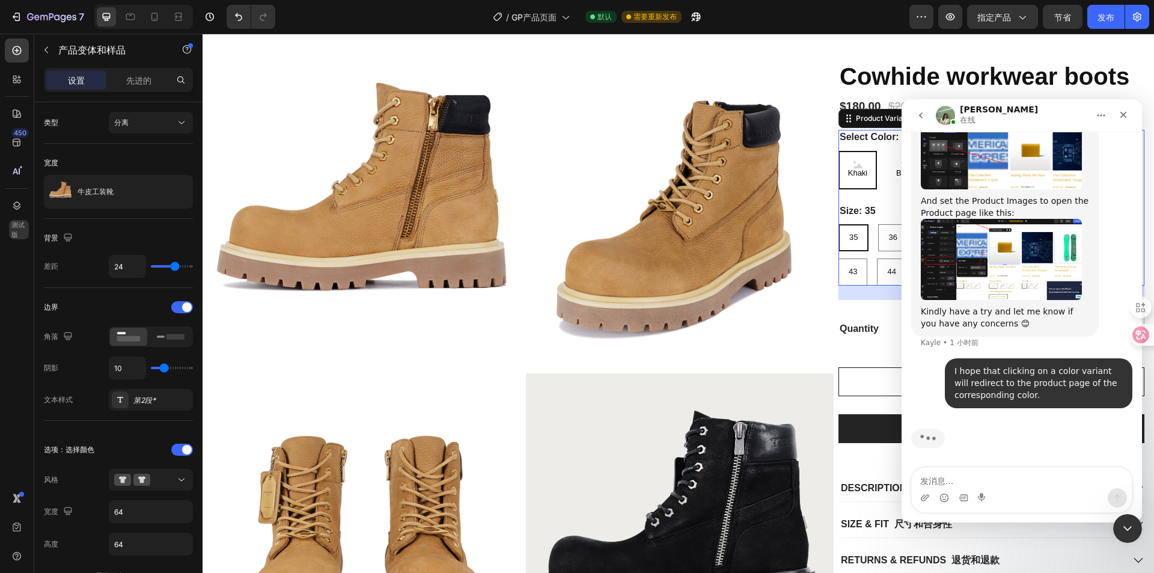
scroll to position [640, 0]
click at [1120, 114] on icon "关闭" at bounding box center [1124, 115] width 10 height 10
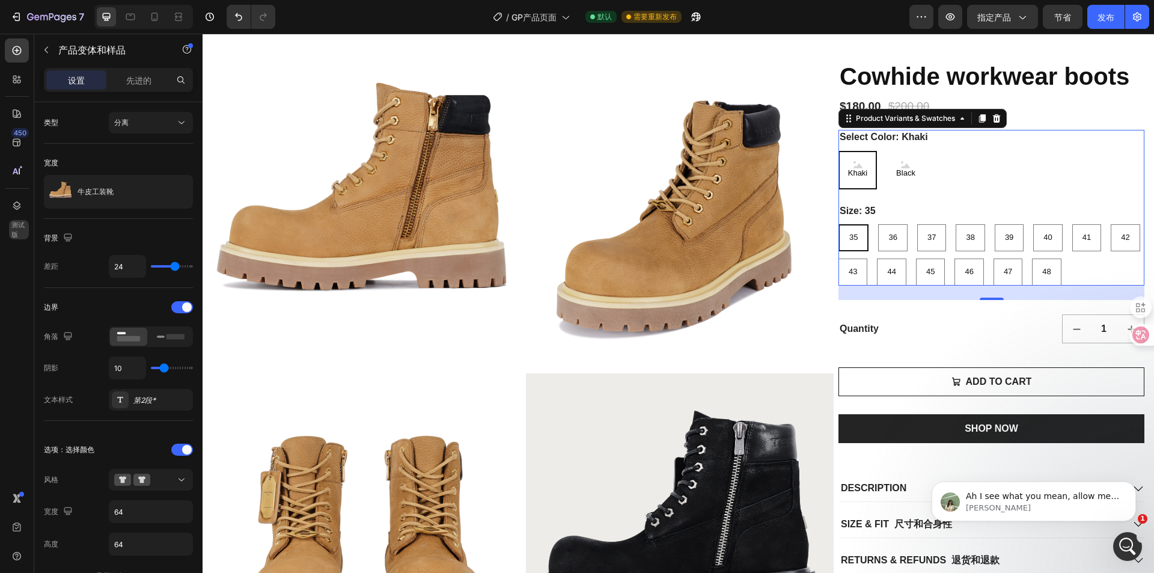
scroll to position [654, 0]
click at [1004, 499] on span "Ah I see what you mean, allow me some time to review our internal resources and…" at bounding box center [1042, 514] width 153 height 46
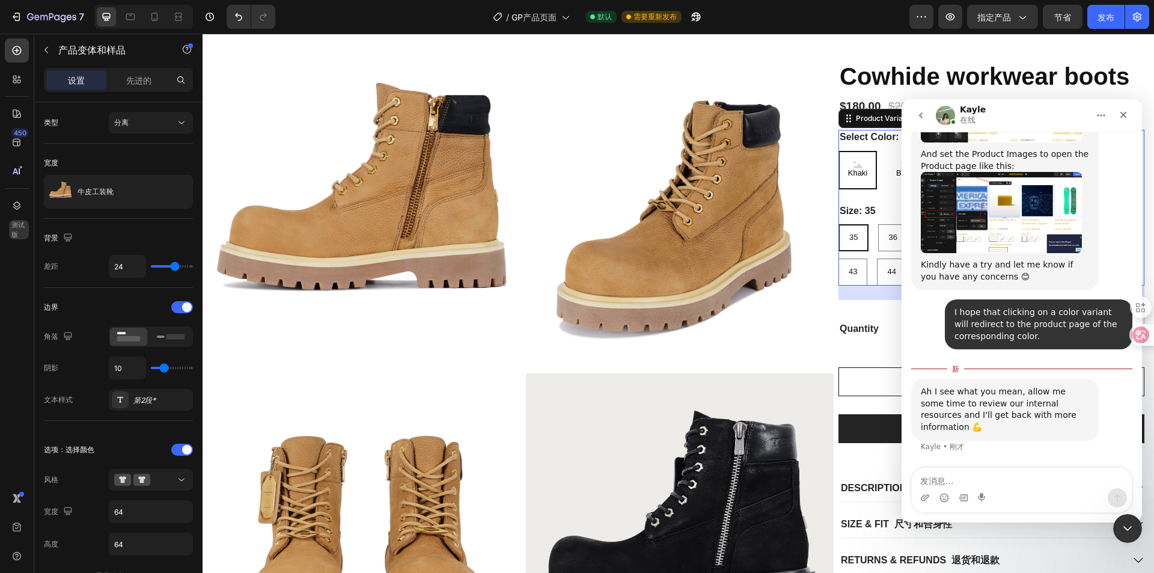
scroll to position [673, 0]
drag, startPoint x: 921, startPoint y: 402, endPoint x: 1061, endPoint y: 427, distance: 141.8
click at [1061, 427] on div "Ah I see what you mean, allow me some time to review our internal resources and…" at bounding box center [1005, 409] width 168 height 47
copy div "Ah I see what you mean, allow me some time to review our internal resources and…"
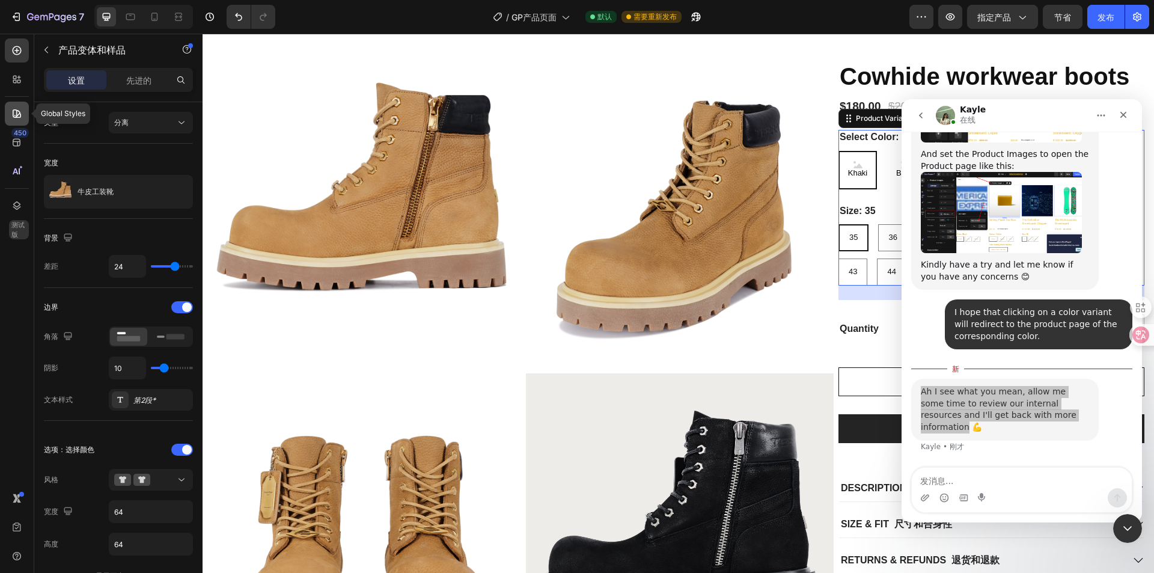
click at [27, 119] on div at bounding box center [17, 114] width 24 height 24
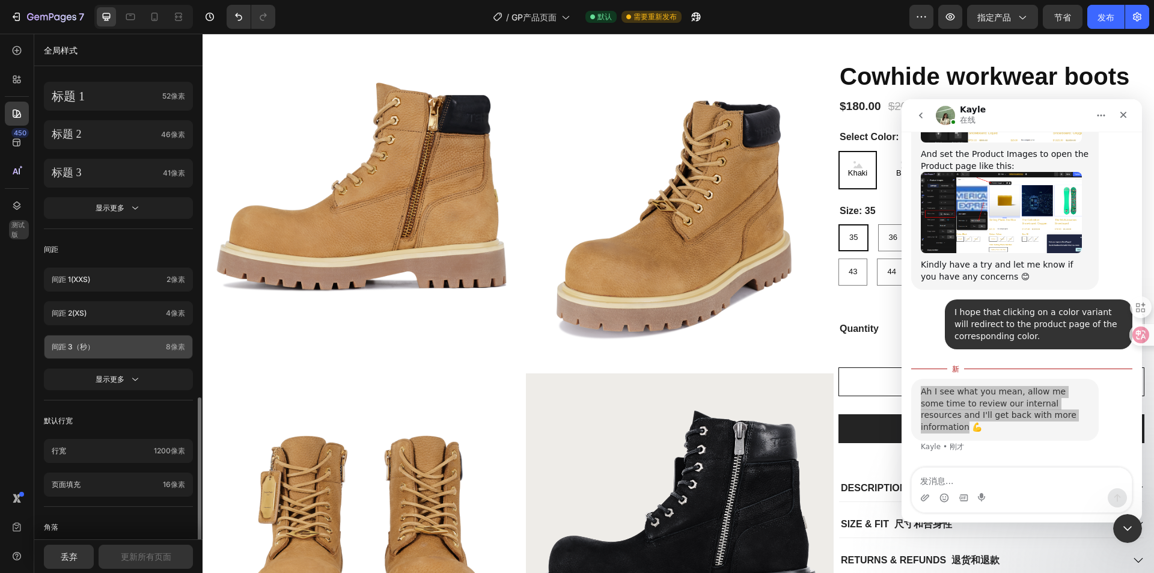
scroll to position [410, 0]
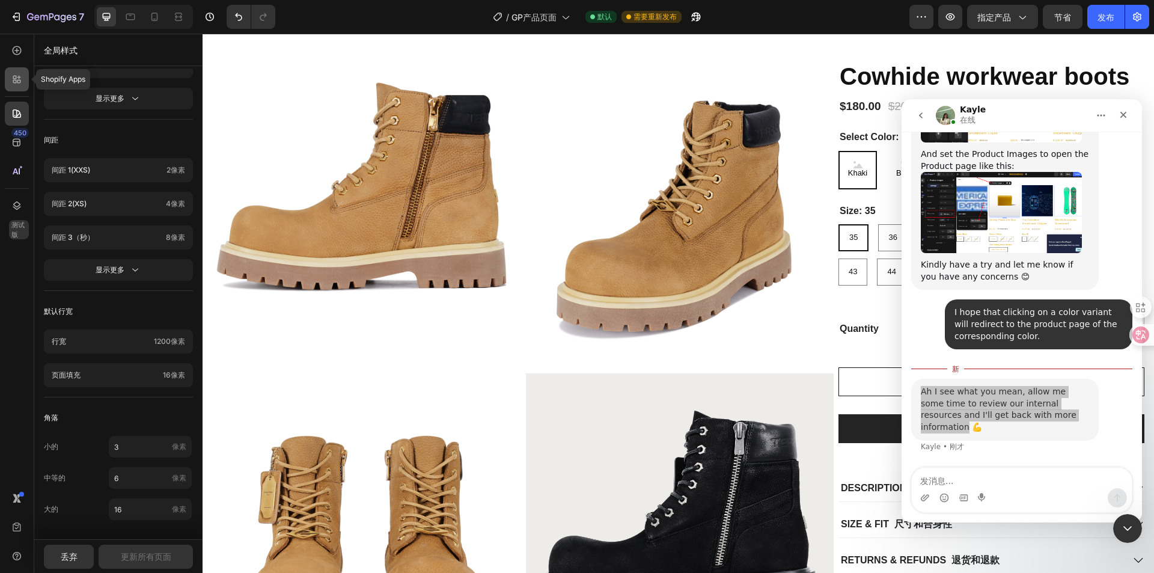
click at [13, 75] on icon at bounding box center [17, 79] width 12 height 12
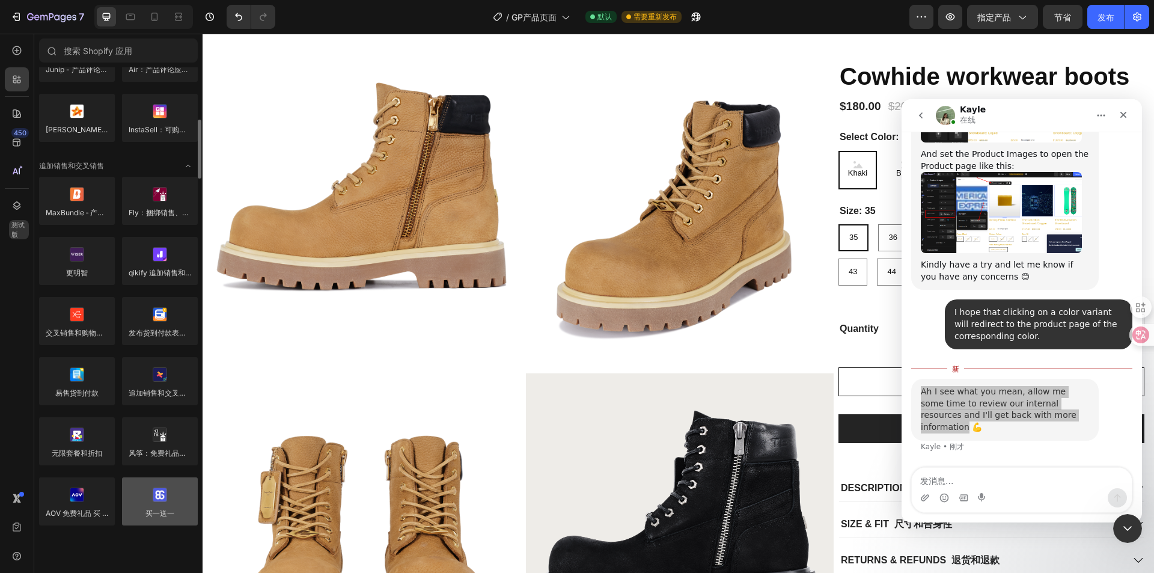
scroll to position [481, 0]
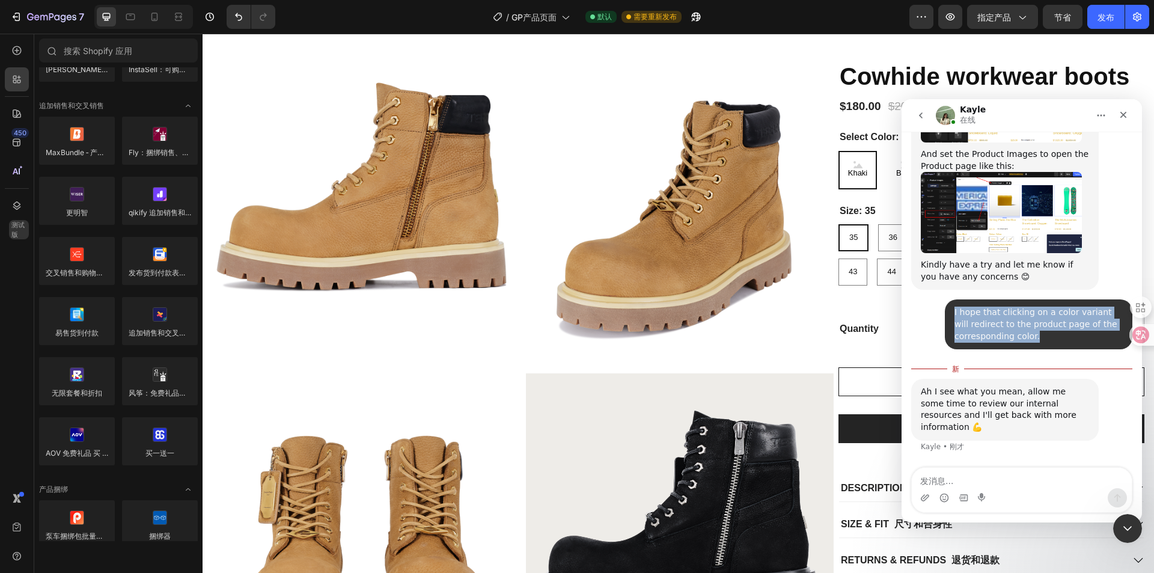
drag, startPoint x: 948, startPoint y: 323, endPoint x: 991, endPoint y: 307, distance: 45.7
click at [1038, 348] on div "I hope that clicking on a color variant will redirect to the product page of th…" at bounding box center [1039, 324] width 188 height 50
copy div "I hope that clicking on a color variant will redirect to the product page of th…"
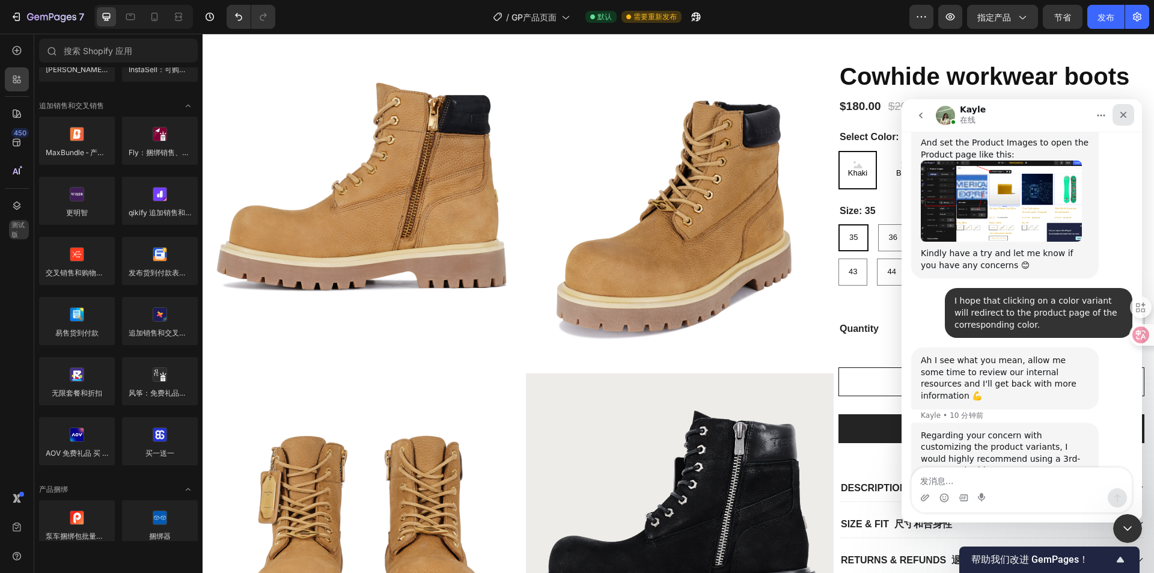
click at [1120, 115] on icon "关闭" at bounding box center [1124, 115] width 10 height 10
